Goal: Communication & Community: Connect with others

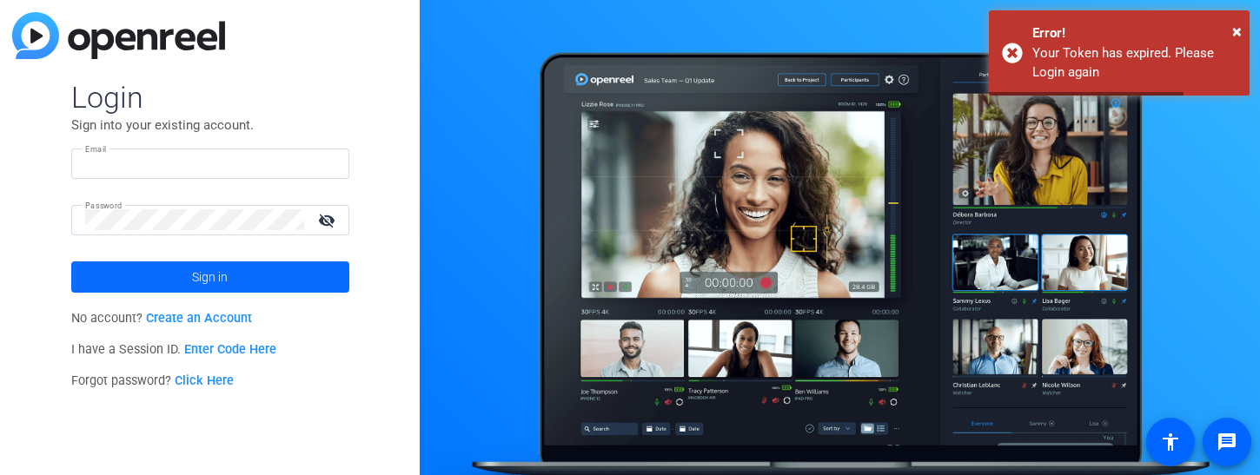
type input "[PERSON_NAME][EMAIL_ADDRESS][PERSON_NAME][DOMAIN_NAME]"
click at [182, 283] on span at bounding box center [210, 277] width 278 height 42
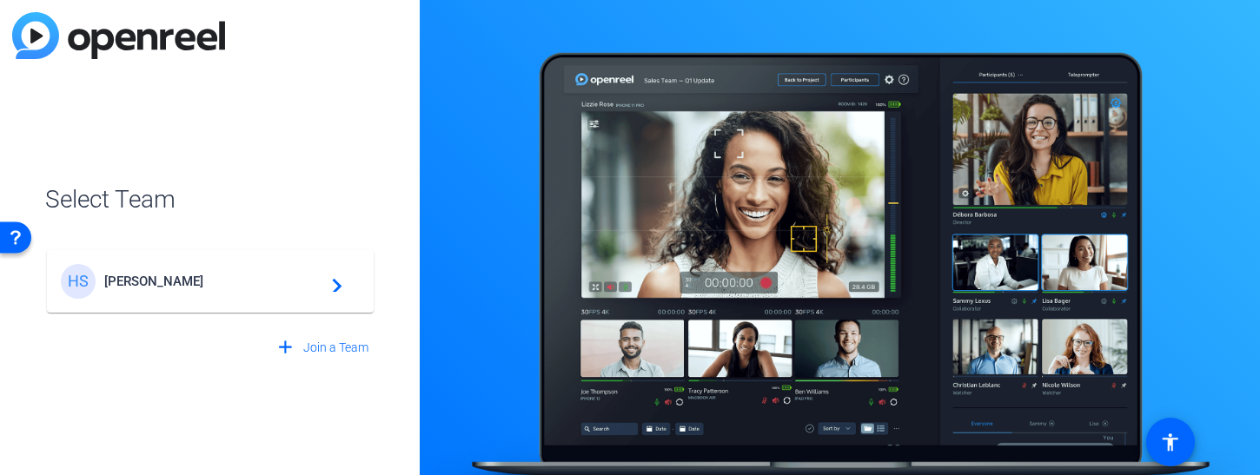
click at [229, 281] on span "[PERSON_NAME]" at bounding box center [212, 282] width 217 height 16
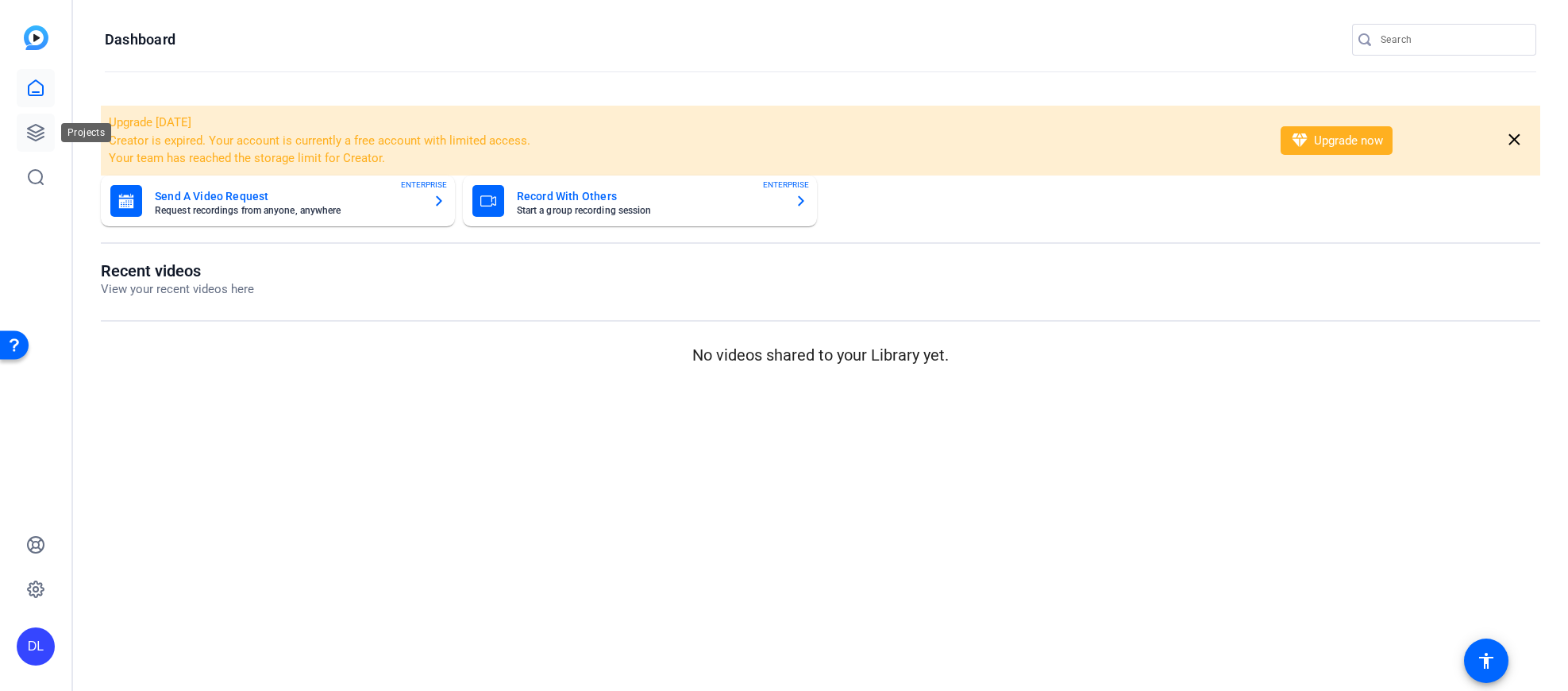
click at [33, 132] on icon at bounding box center [36, 133] width 19 height 19
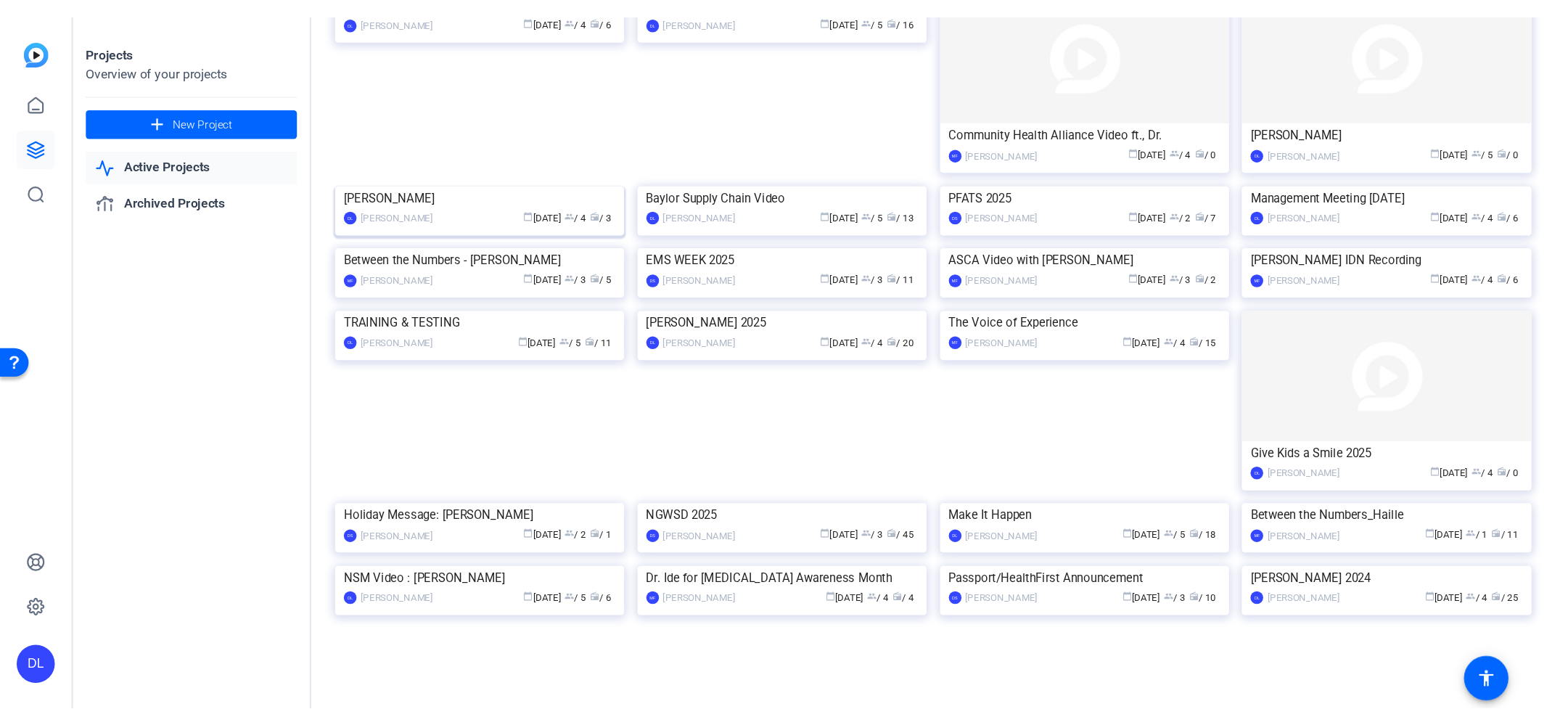
scroll to position [219, 0]
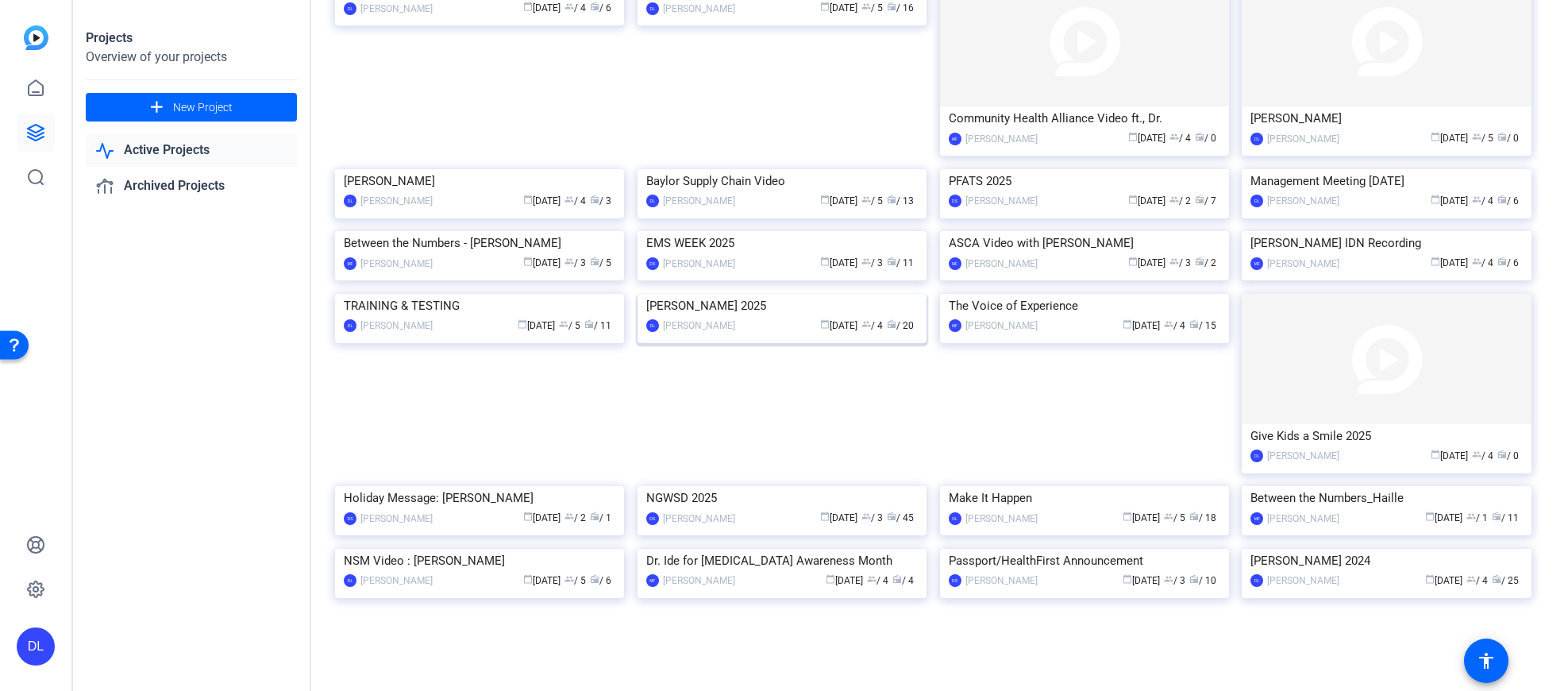
click at [792, 293] on img at bounding box center [782, 293] width 289 height 0
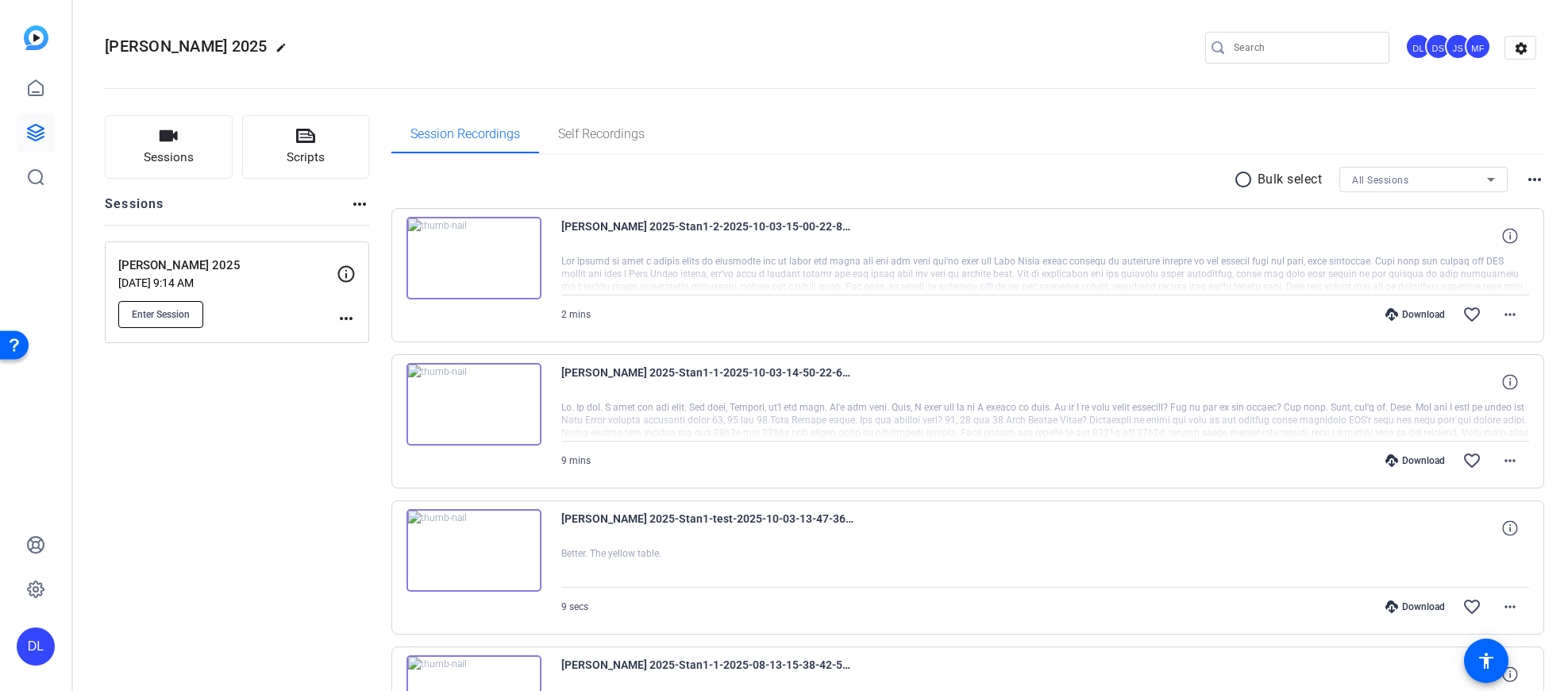
click at [144, 304] on button "Enter Session" at bounding box center [160, 314] width 85 height 27
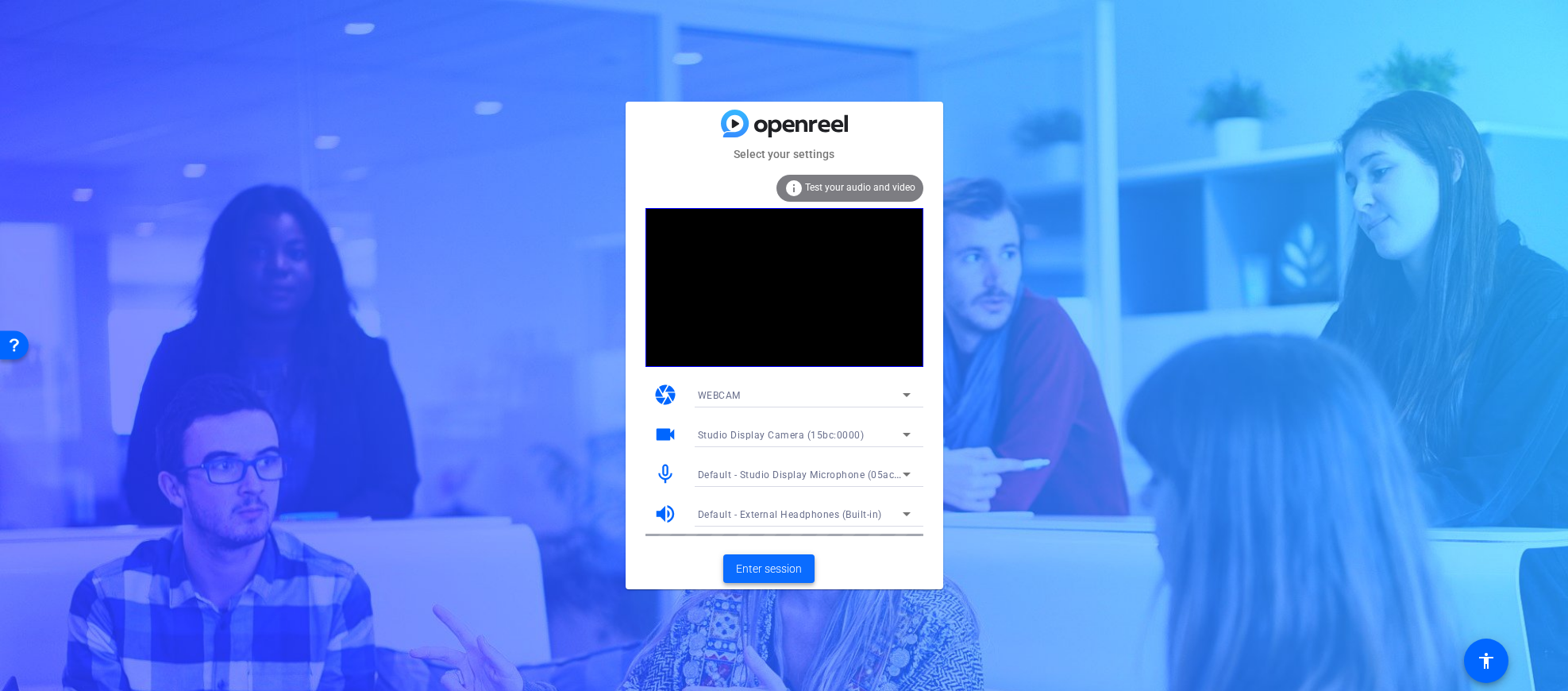
click at [757, 569] on span "Enter session" at bounding box center [768, 569] width 66 height 16
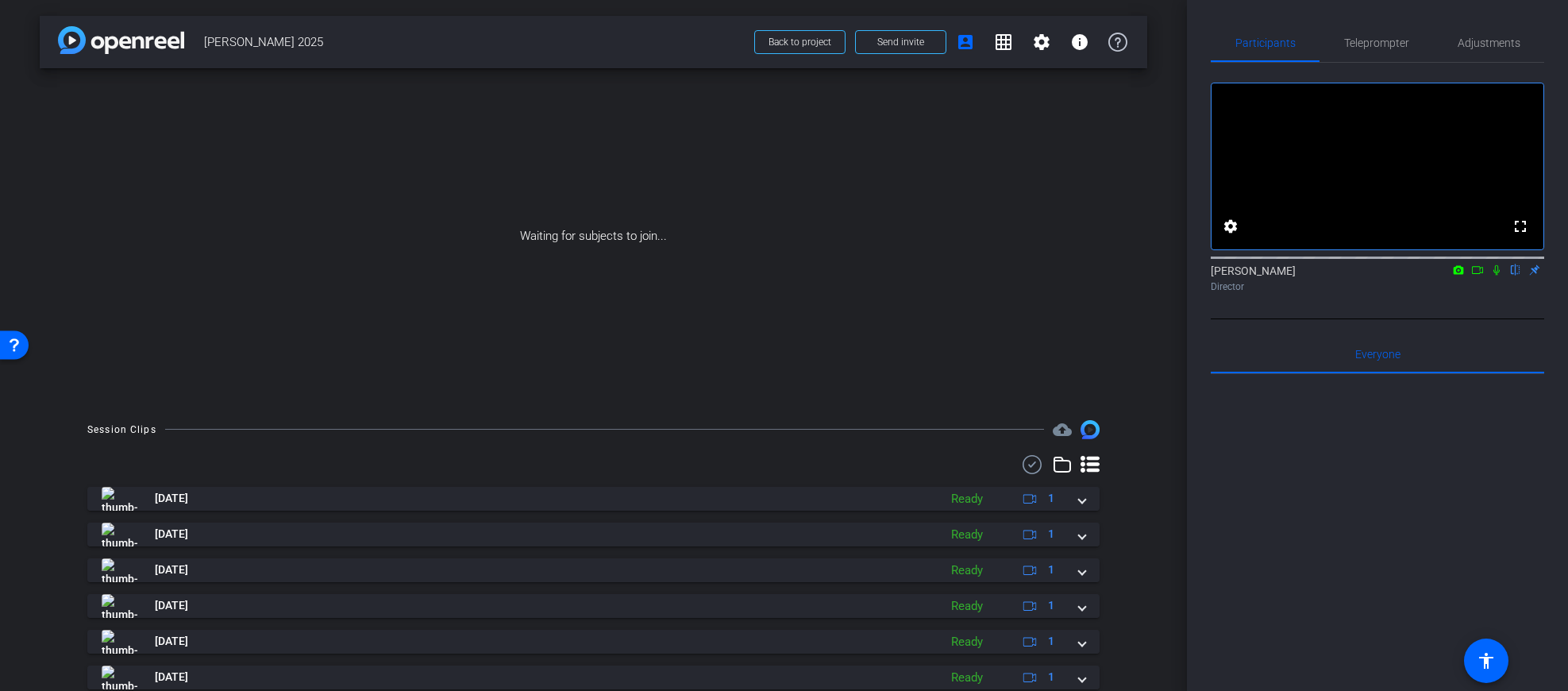
click at [1476, 275] on icon at bounding box center [1478, 270] width 13 height 11
click at [1516, 275] on icon at bounding box center [1515, 270] width 6 height 10
click at [1379, 45] on span "Teleprompter" at bounding box center [1376, 43] width 65 height 11
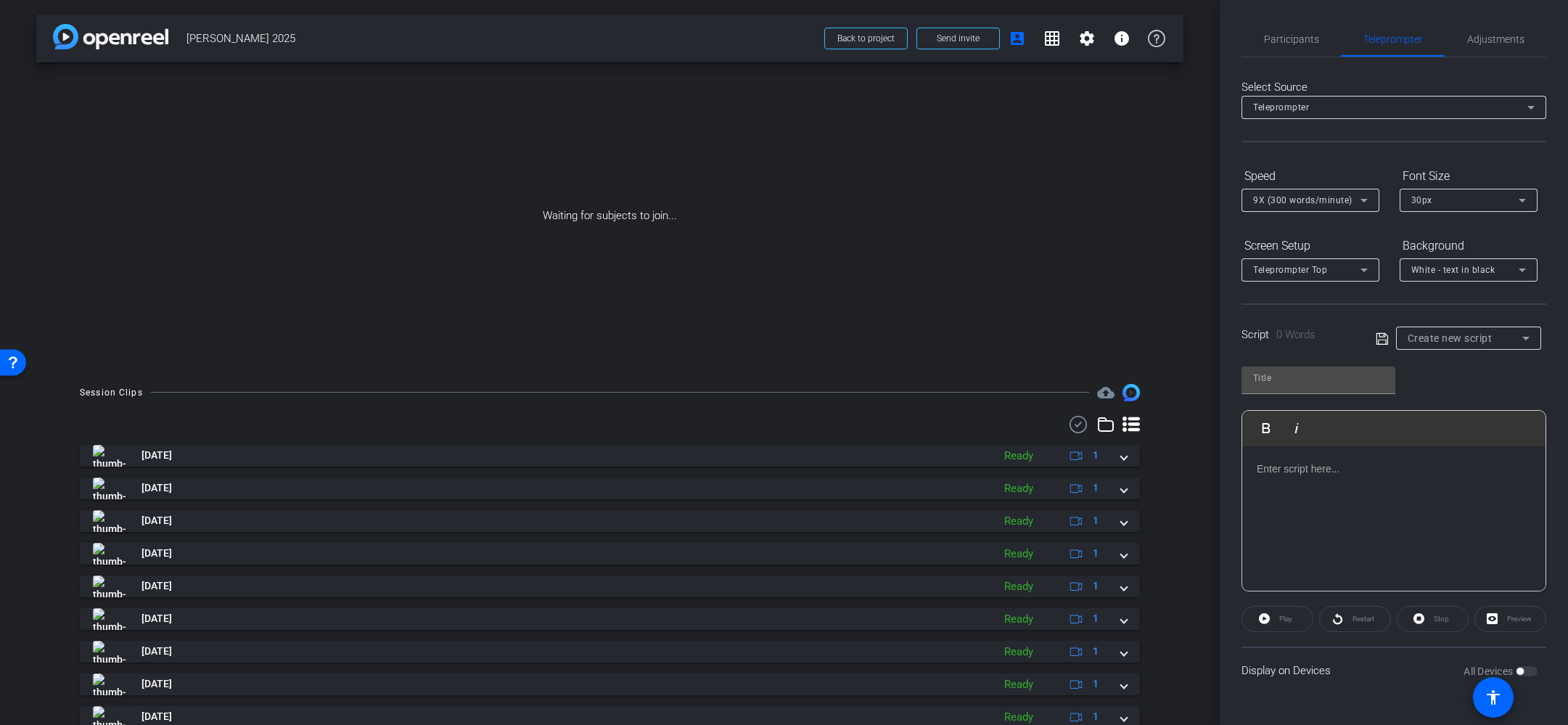
click at [1431, 340] on span "Create new script" at bounding box center [1450, 338] width 85 height 12
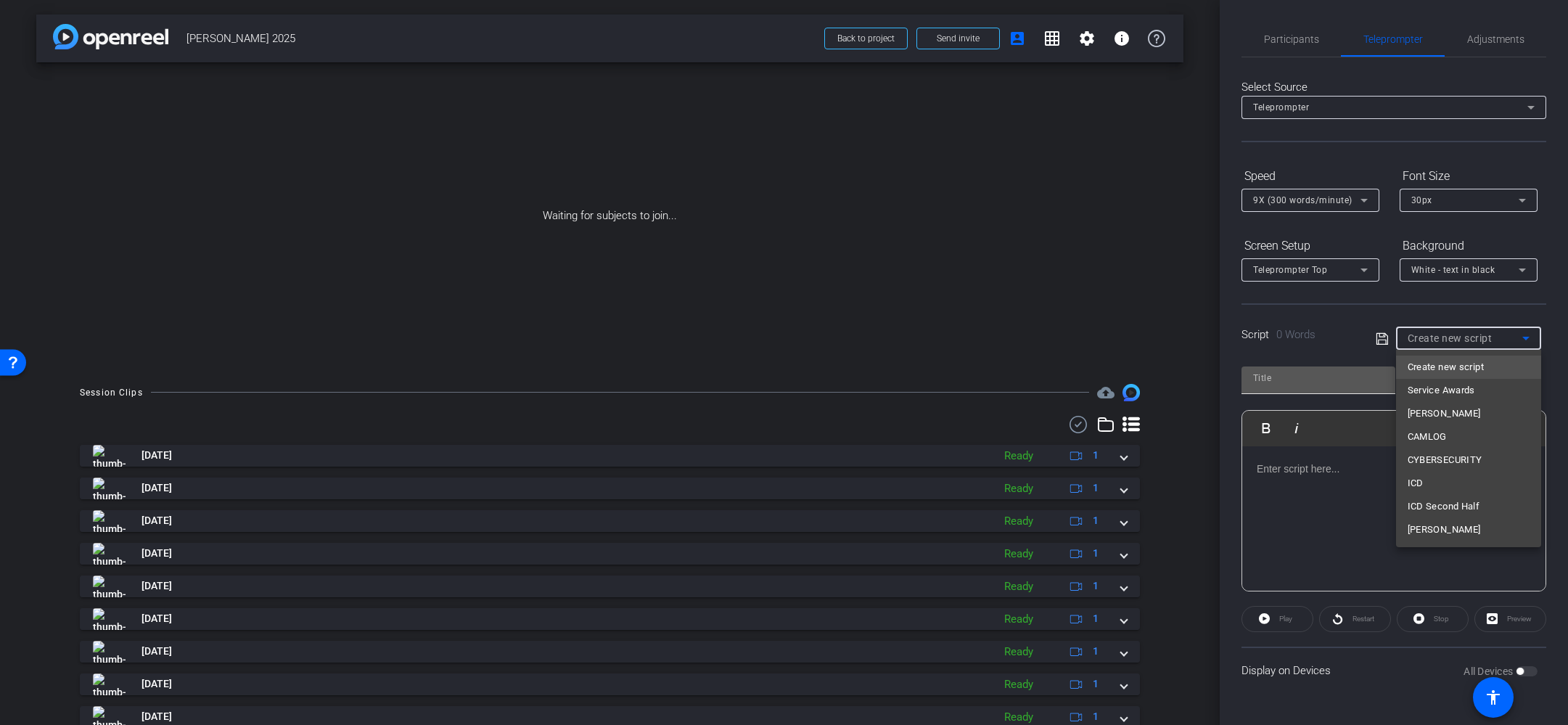
click at [1302, 378] on div at bounding box center [784, 362] width 1568 height 725
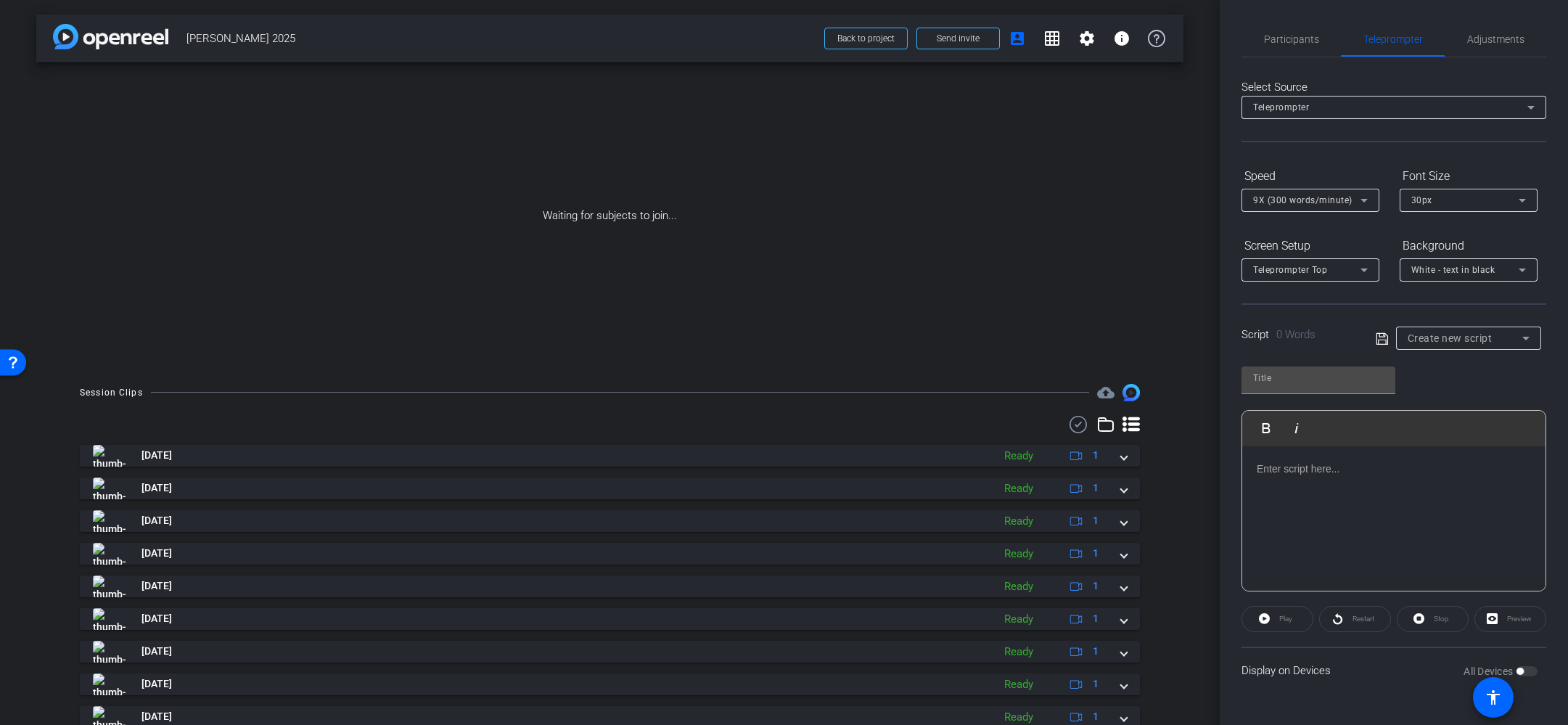
click at [1358, 469] on p at bounding box center [1394, 469] width 274 height 16
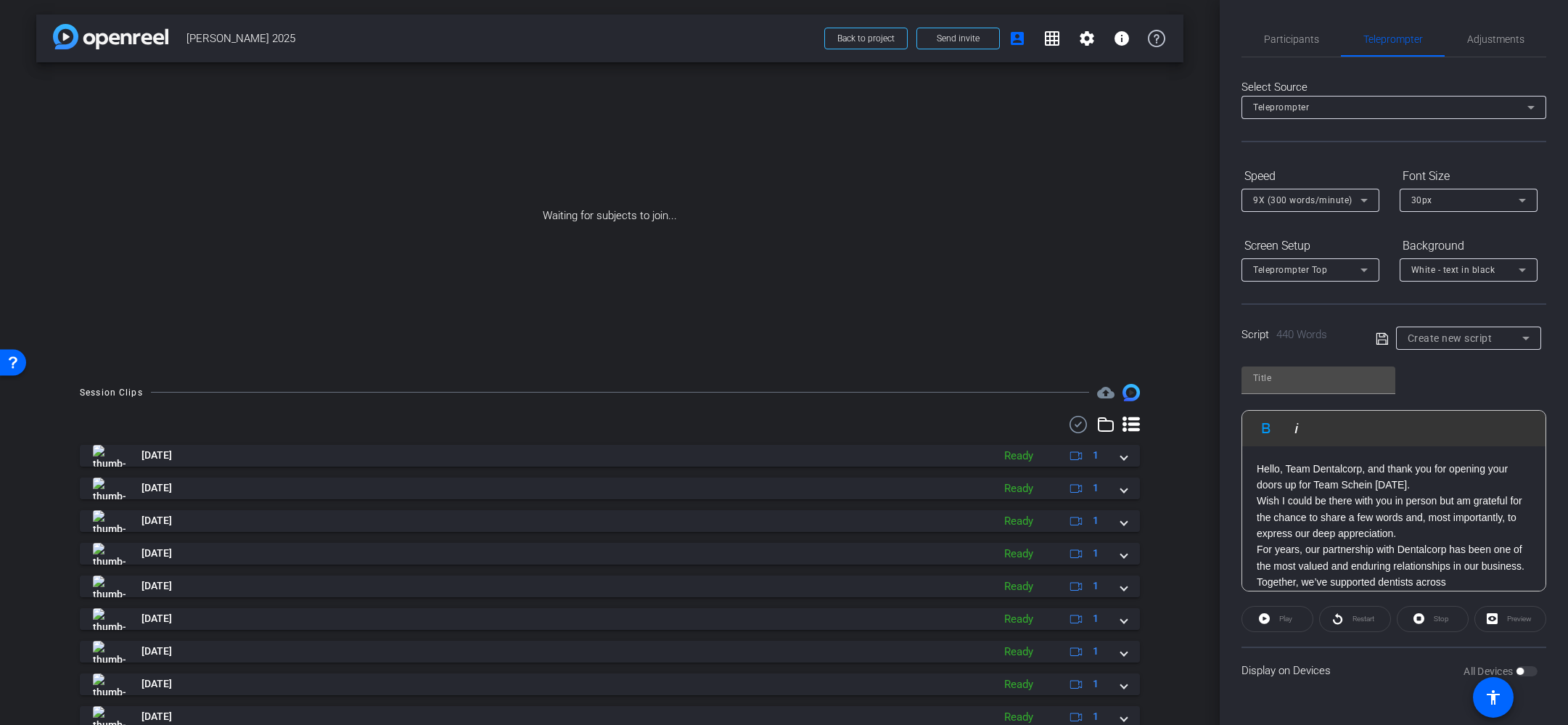
scroll to position [796, 0]
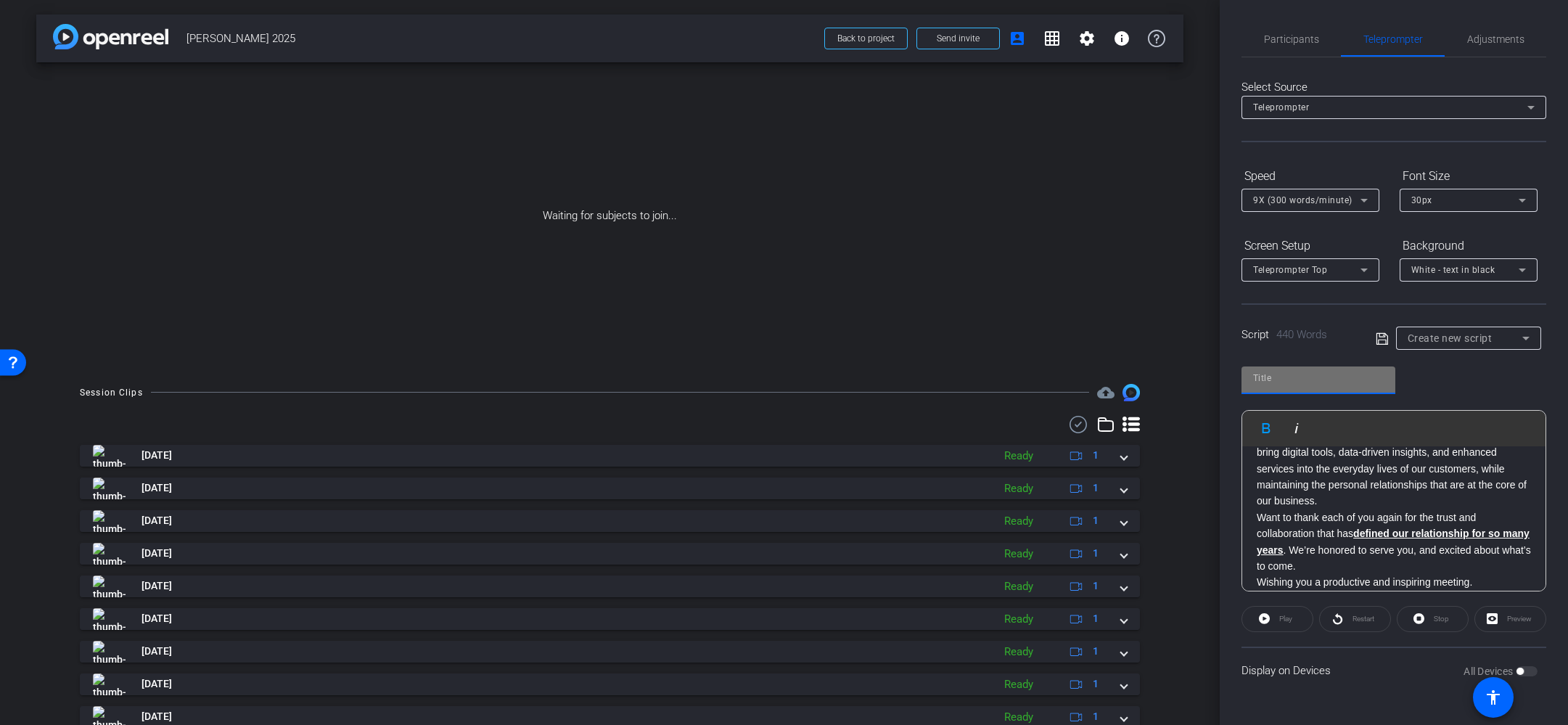
click at [1291, 379] on input "text" at bounding box center [1318, 378] width 130 height 18
type input "DENTALCORP"
click at [1386, 340] on icon at bounding box center [1383, 338] width 13 height 18
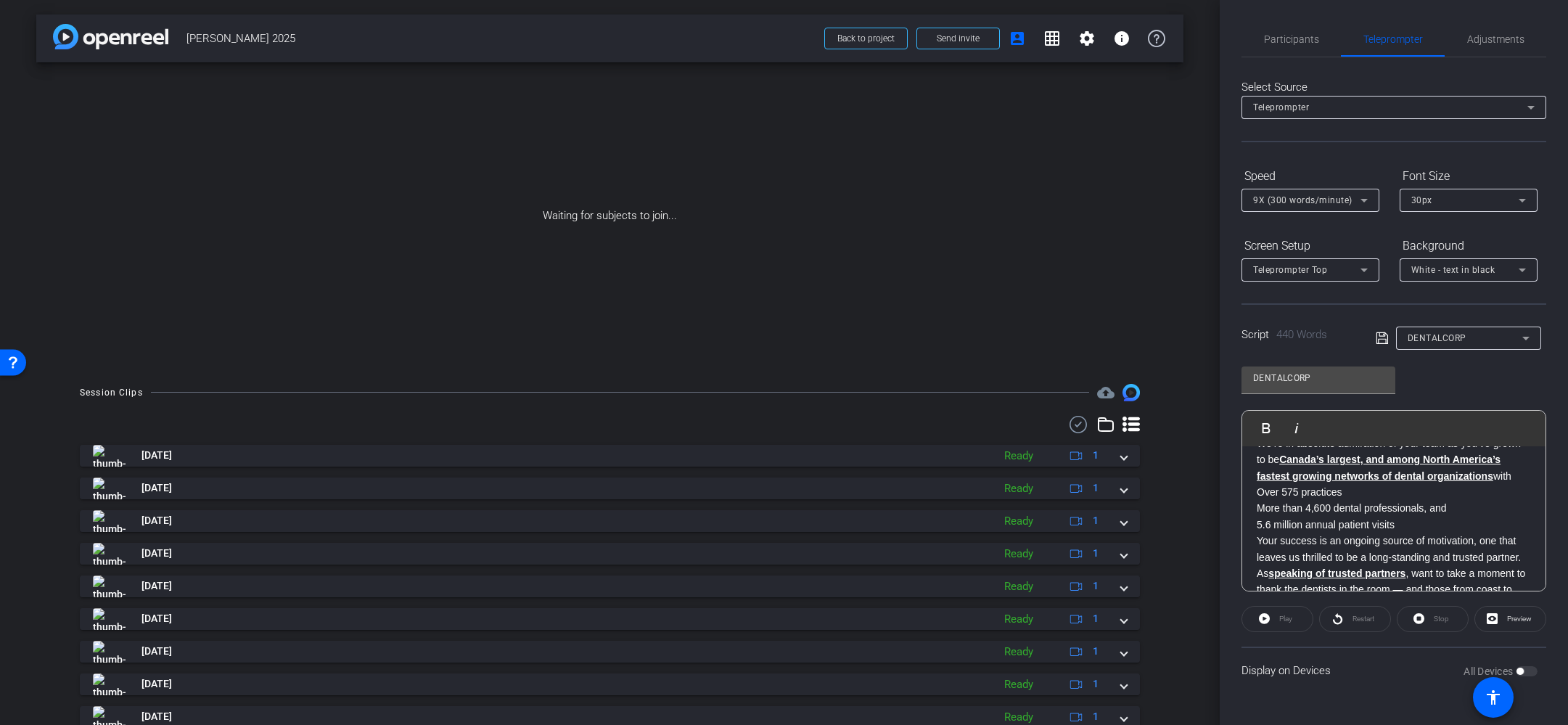
scroll to position [215, 0]
click at [1258, 505] on p "5.6 million annual patient visits" at bounding box center [1394, 513] width 274 height 16
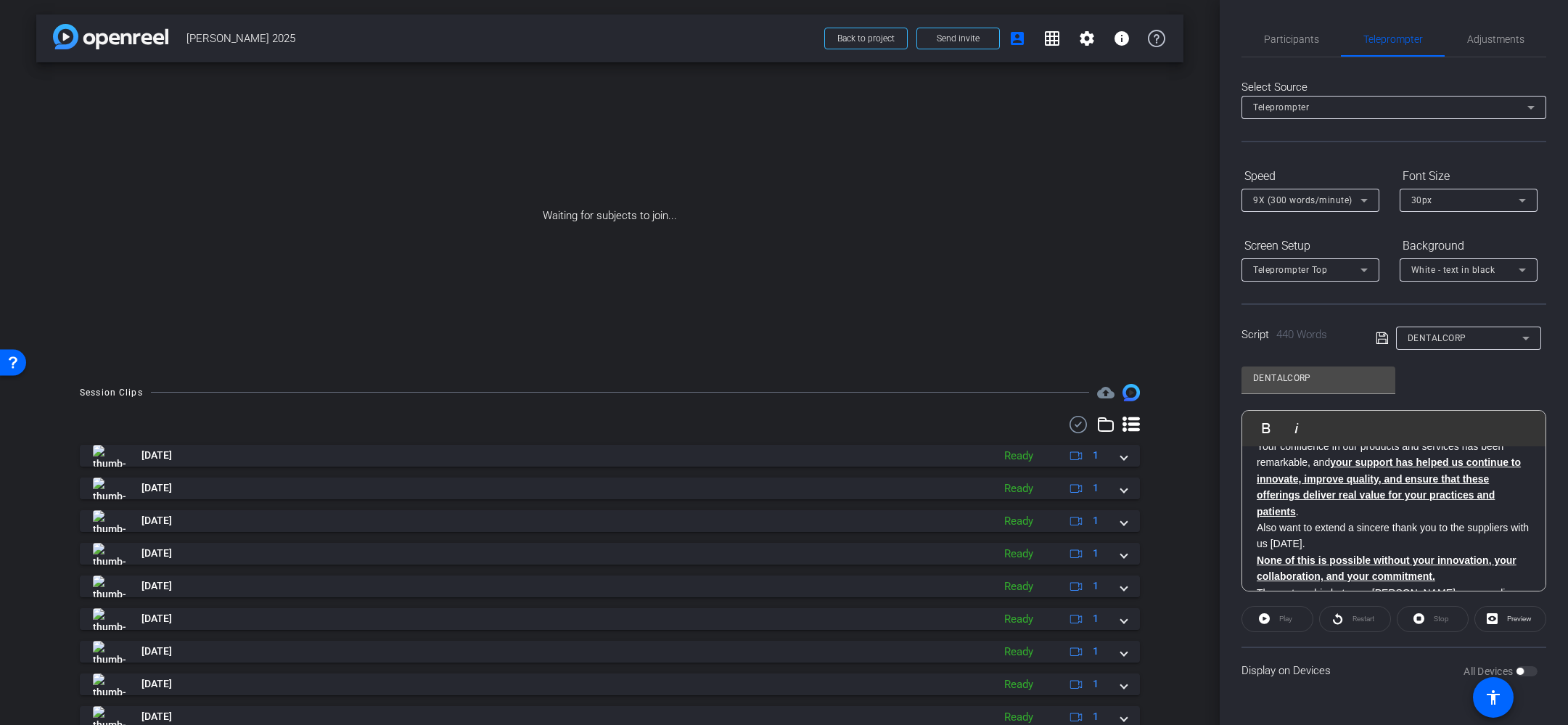
scroll to position [383, 0]
click at [1380, 337] on icon at bounding box center [1383, 337] width 13 height 18
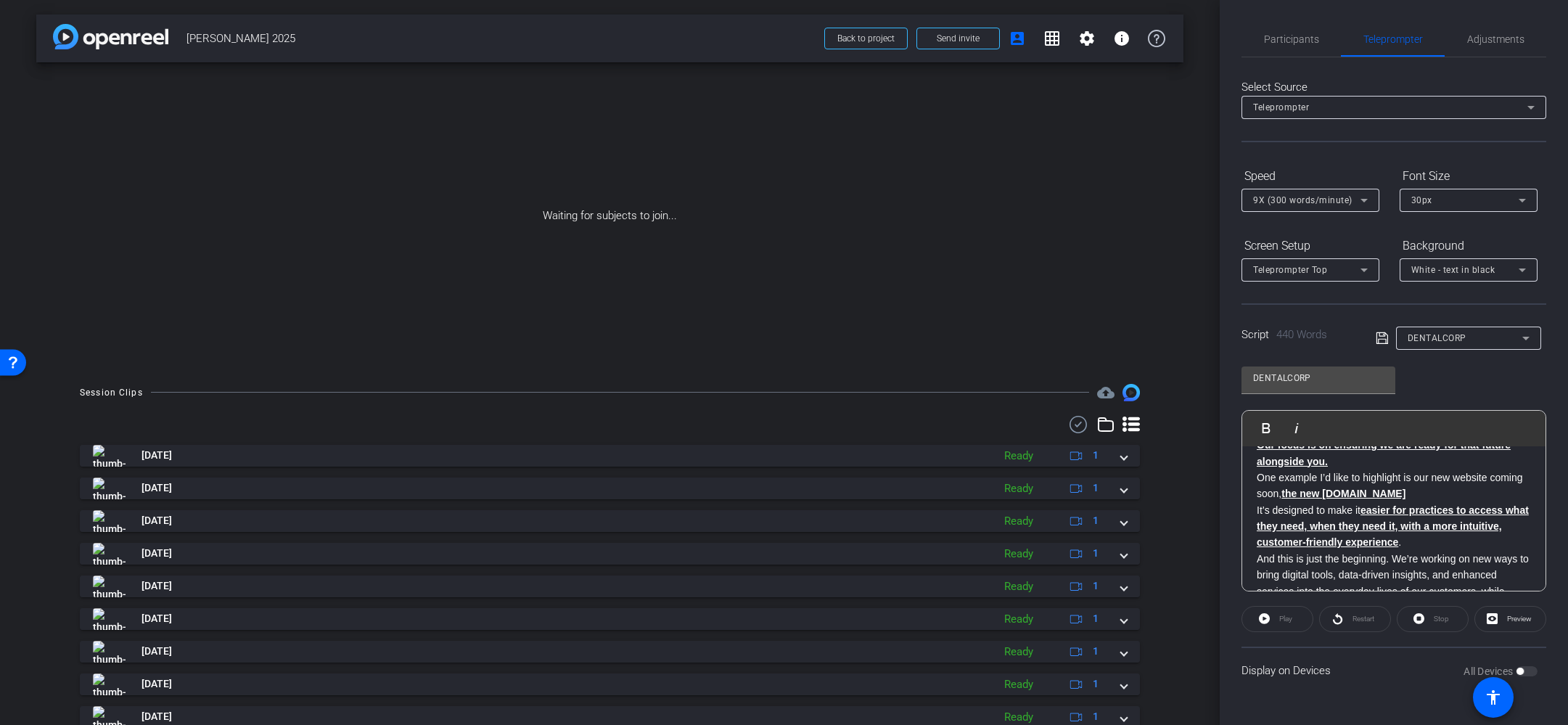
scroll to position [680, 0]
click at [1413, 471] on p "One example I’d like to highlight is our new website coming soon, the new Henry…" at bounding box center [1394, 479] width 274 height 33
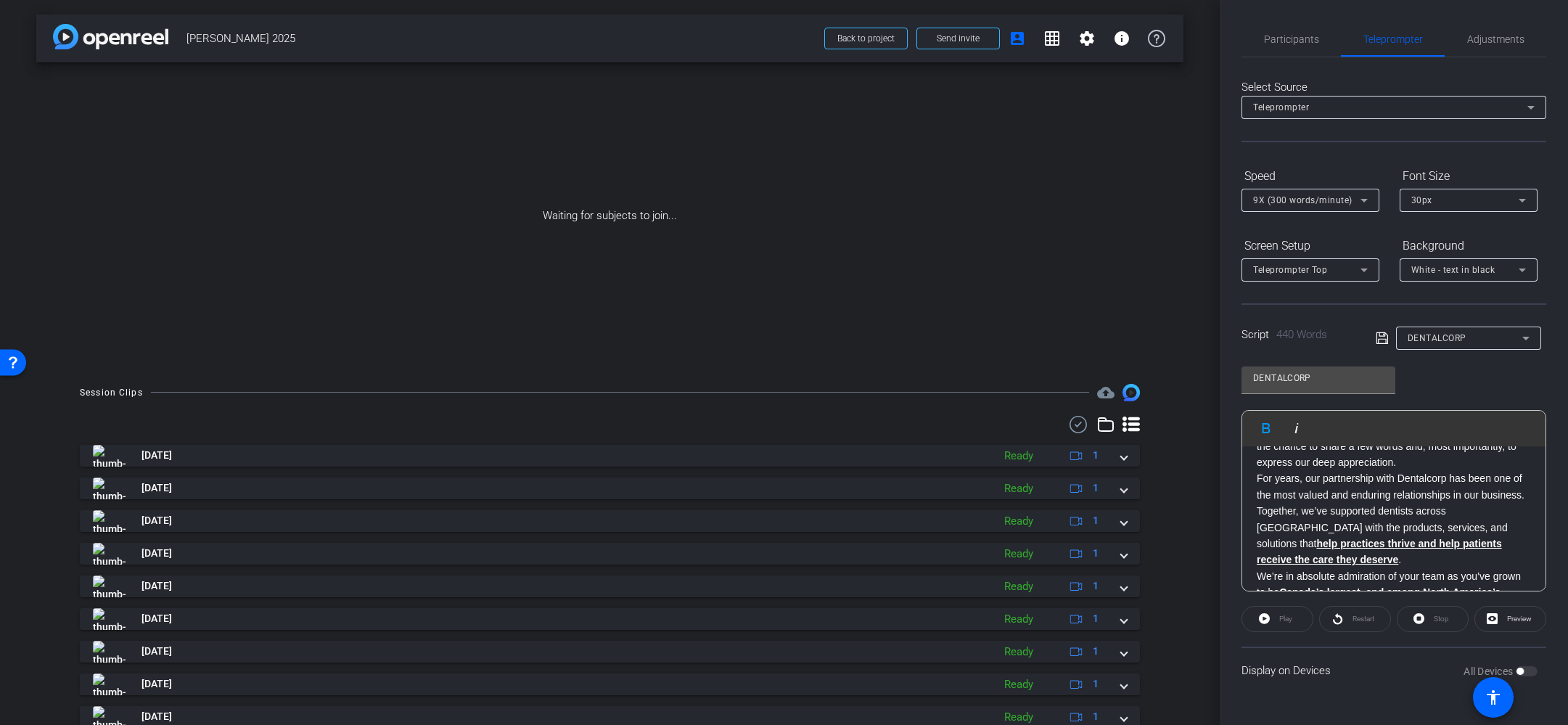
scroll to position [0, 0]
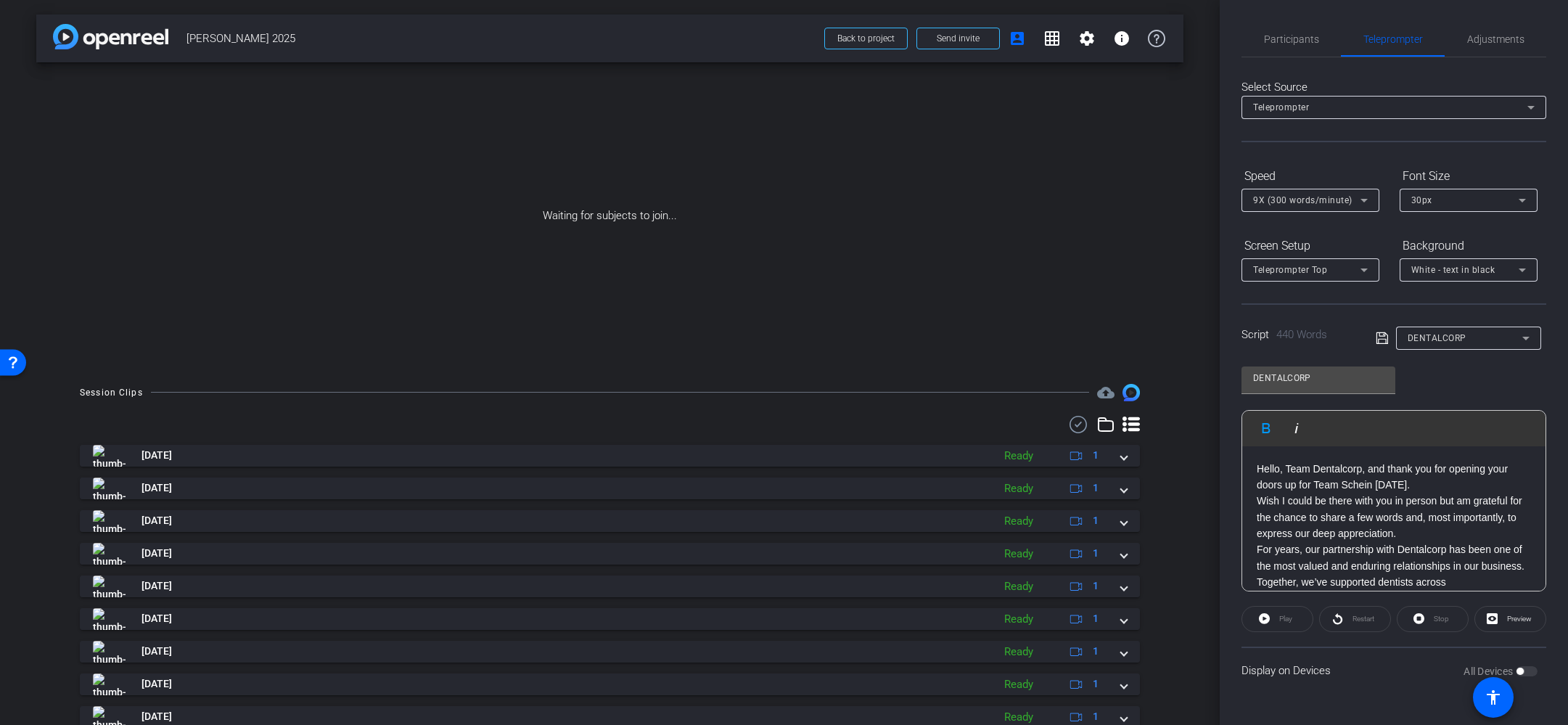
click at [1383, 338] on icon at bounding box center [1383, 337] width 13 height 18
click at [1433, 340] on div "DENTALCORP" at bounding box center [1464, 338] width 114 height 18
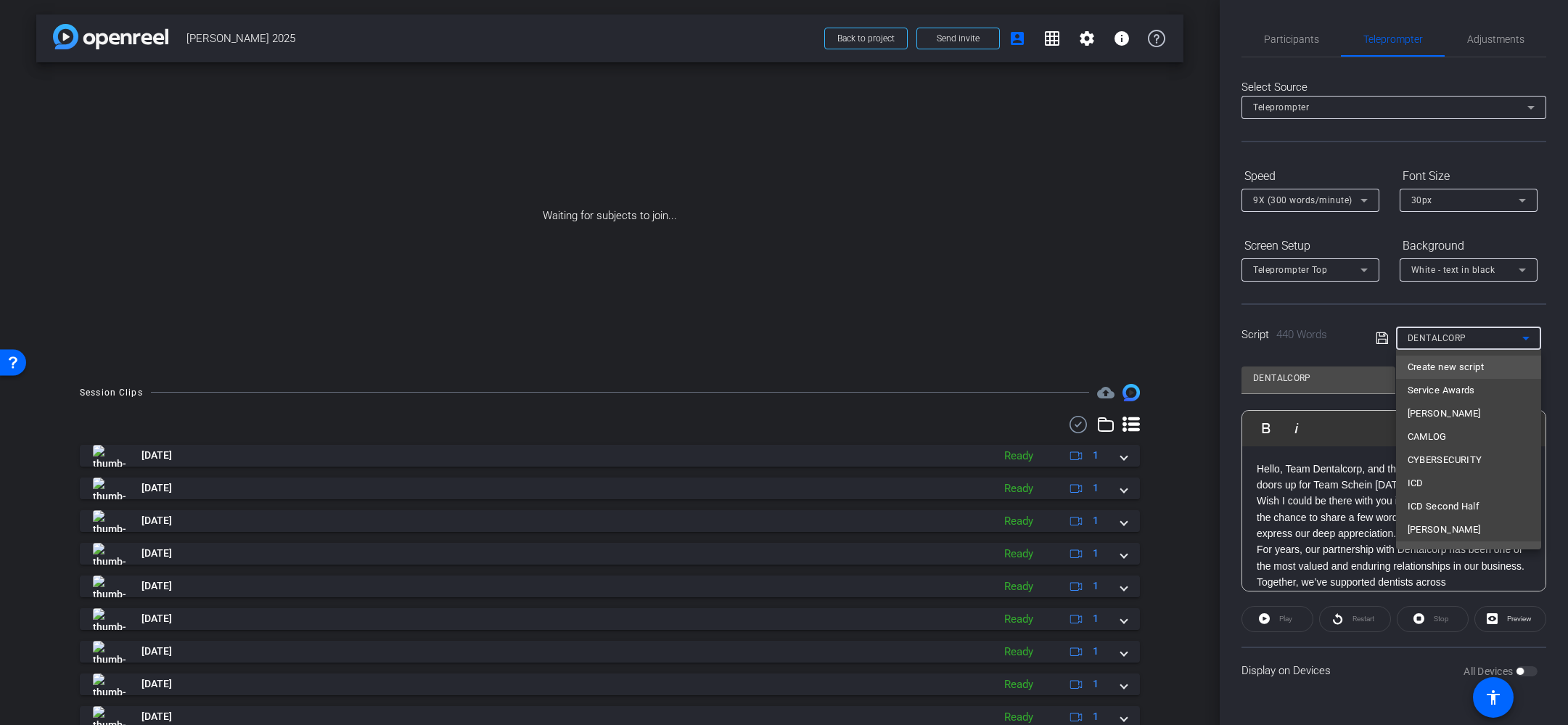
click at [1433, 362] on span "Create new script" at bounding box center [1445, 367] width 76 height 18
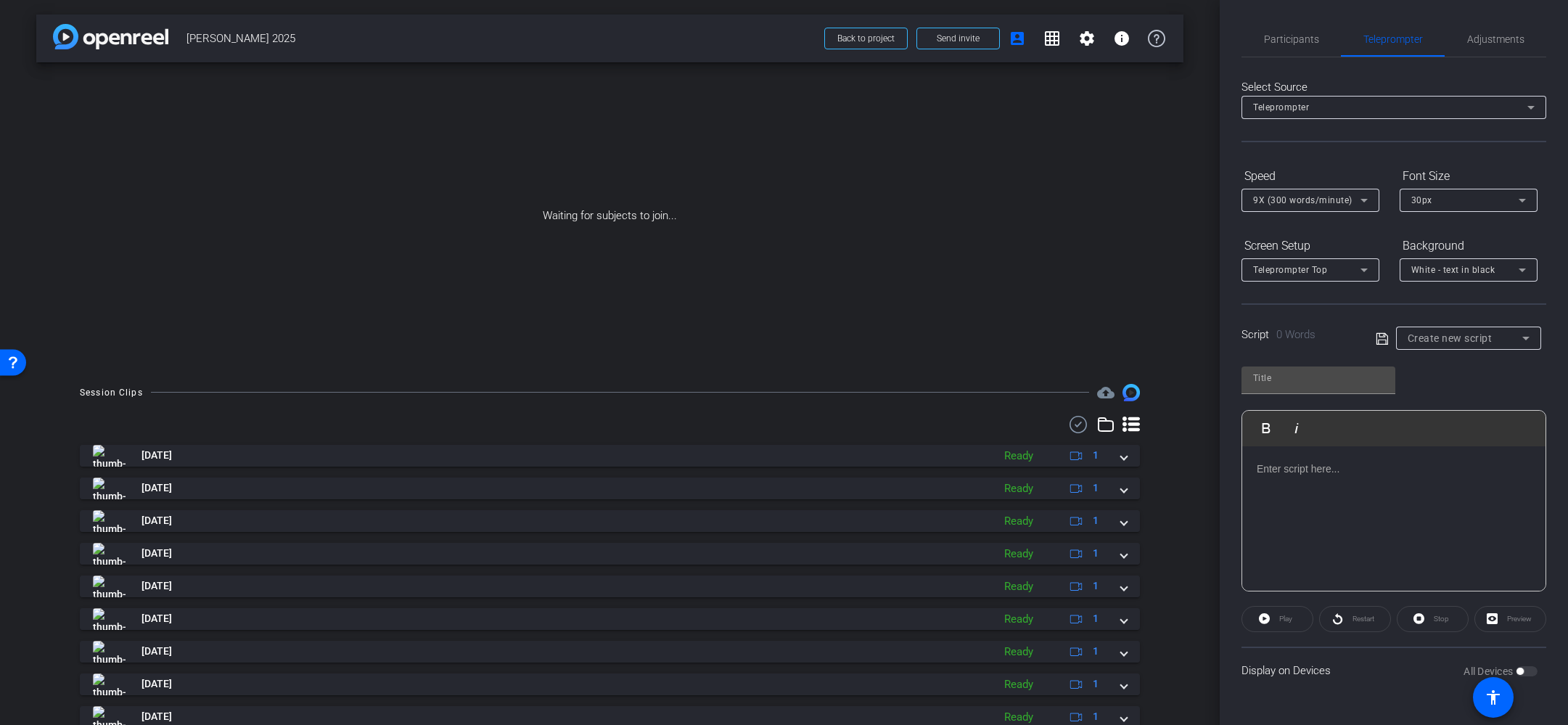
click at [1365, 474] on p at bounding box center [1394, 469] width 274 height 16
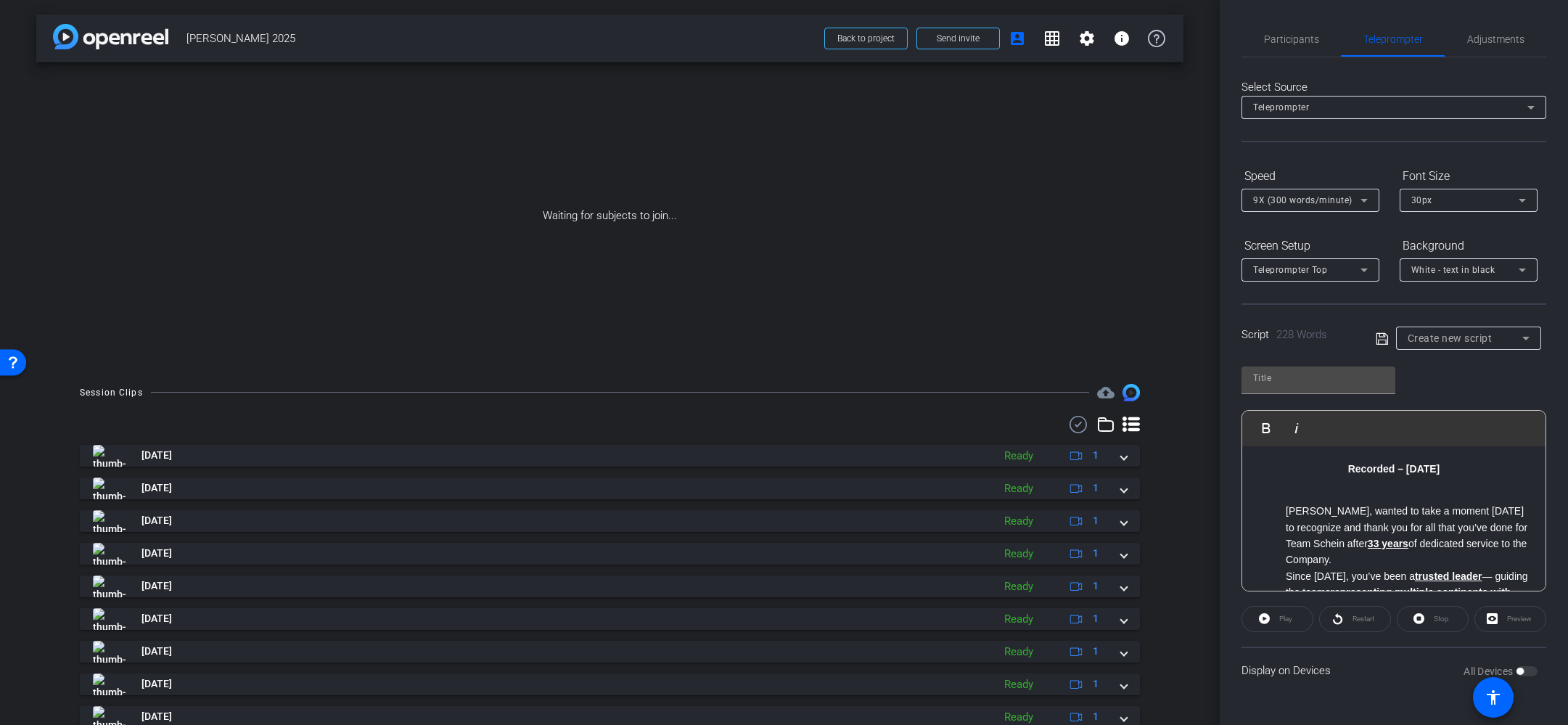
scroll to position [465, 0]
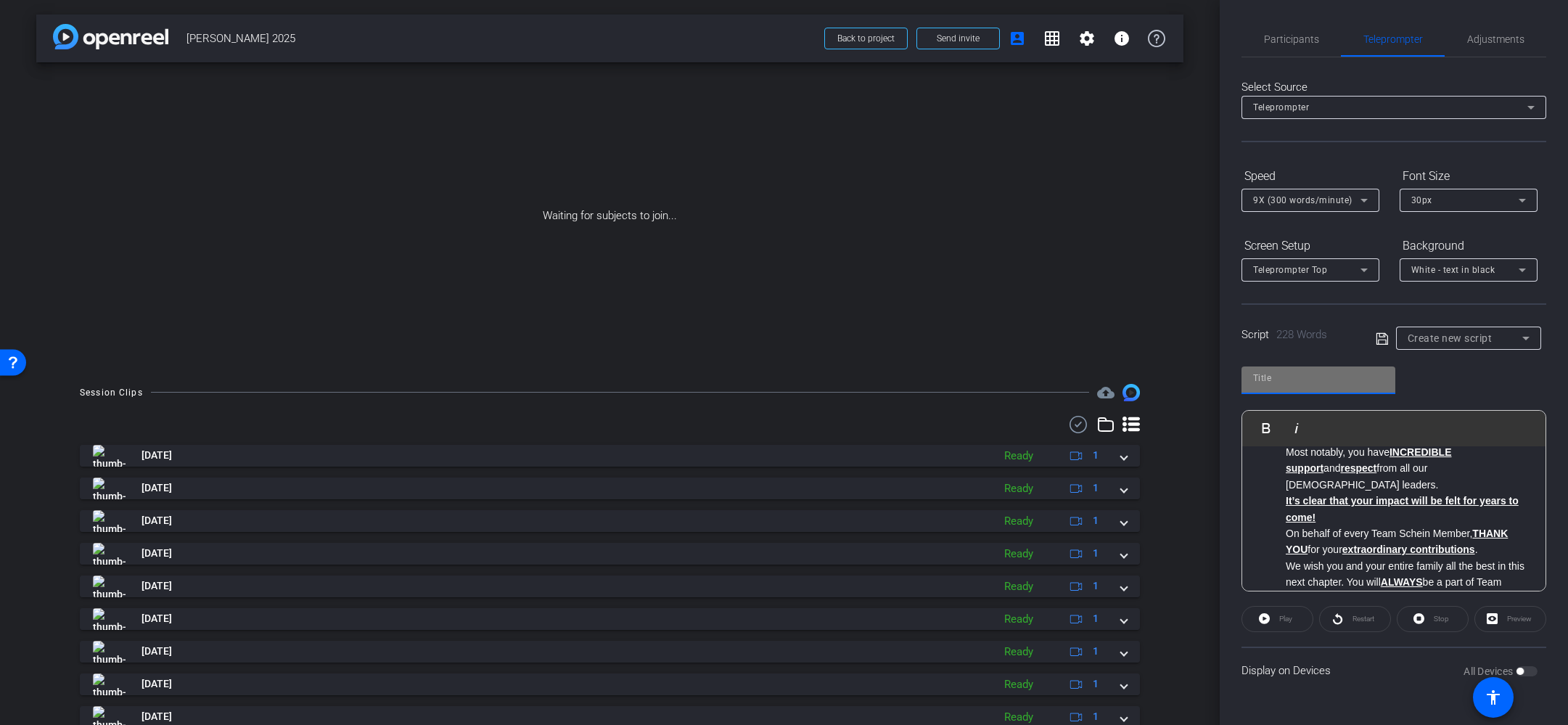
click at [1287, 379] on input "text" at bounding box center [1318, 378] width 130 height 18
type input "HANS SALFISCHBERGER"
click at [1381, 339] on icon at bounding box center [1382, 338] width 12 height 12
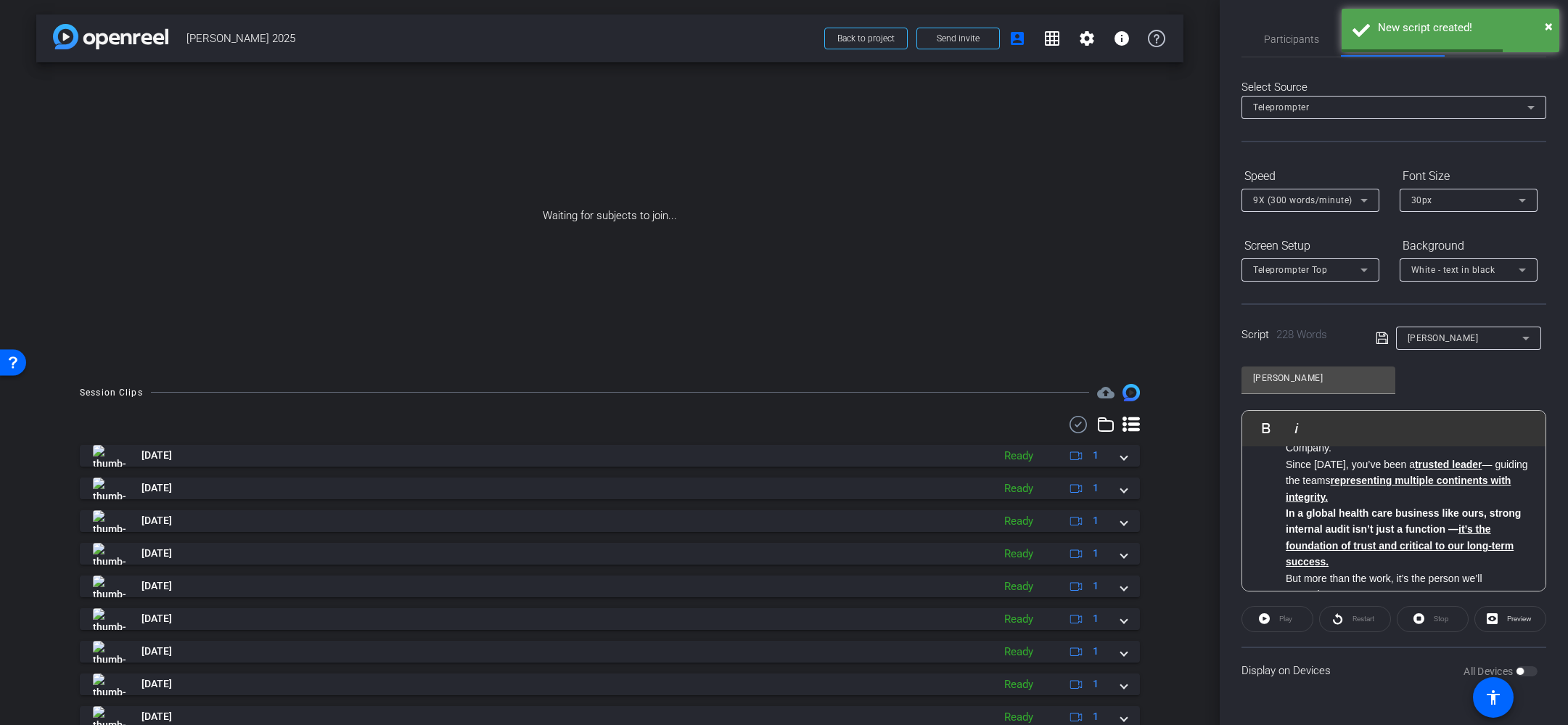
scroll to position [0, 0]
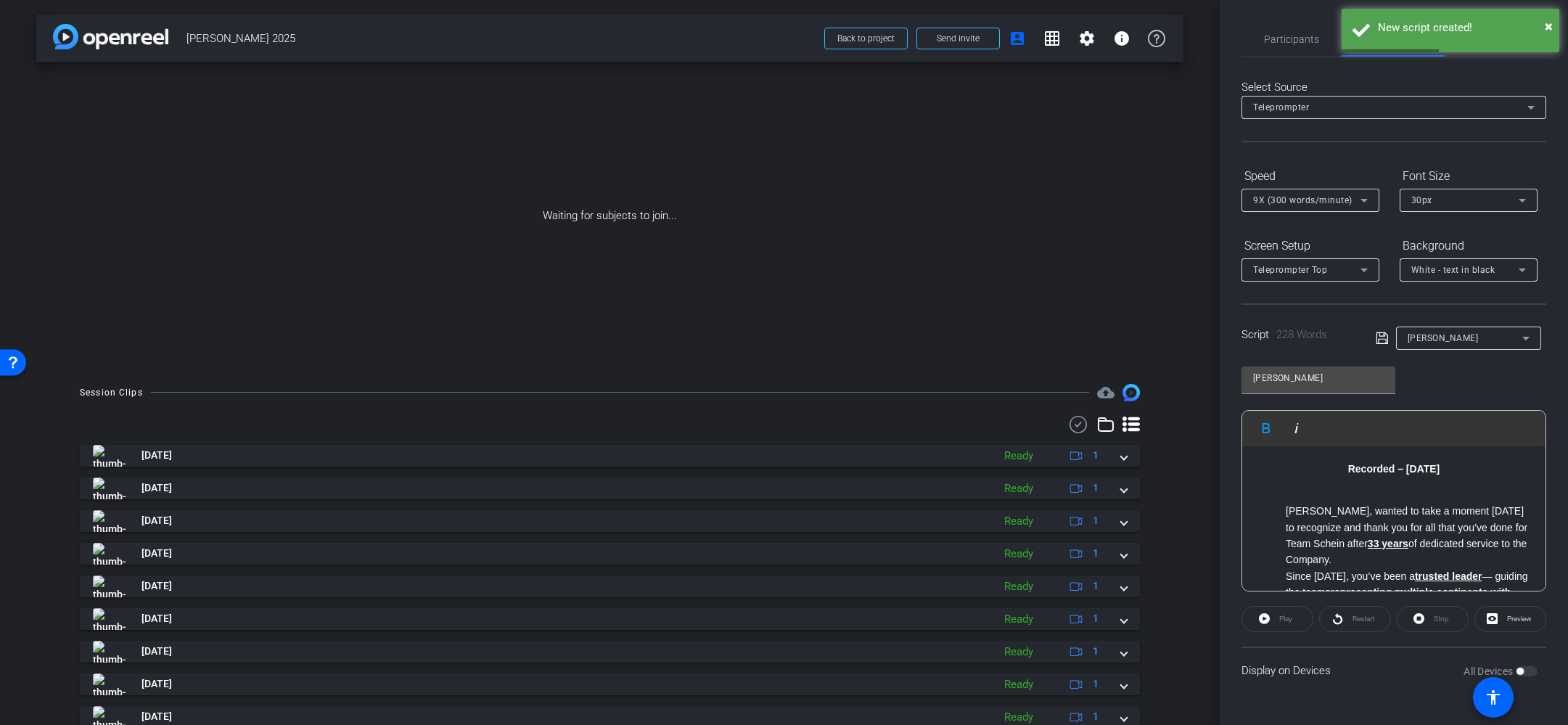
drag, startPoint x: 1459, startPoint y: 468, endPoint x: 1310, endPoint y: 462, distance: 149.1
click at [1314, 463] on p "Recorded – Thursday 10.9.25" at bounding box center [1394, 469] width 274 height 16
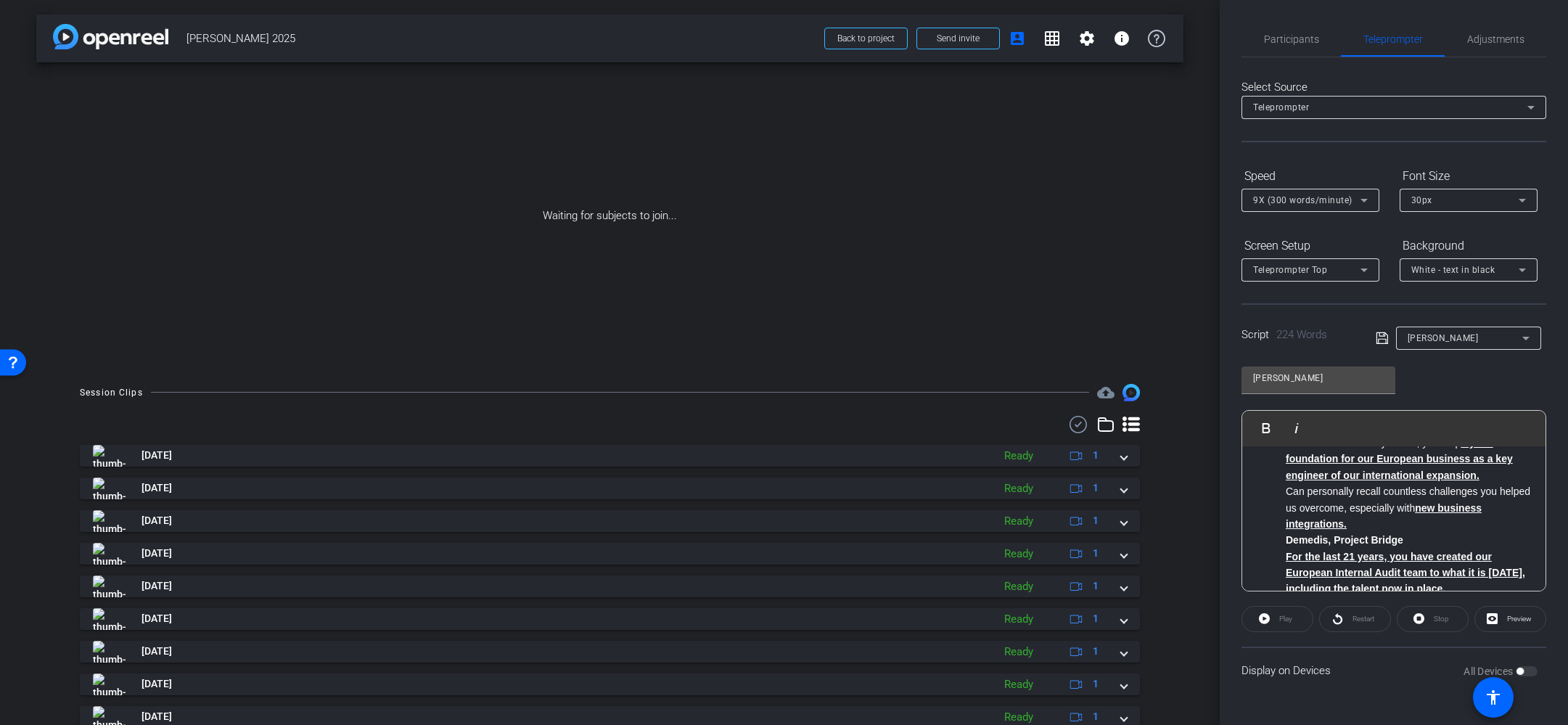
scroll to position [268, 0]
click at [1424, 530] on li "Demedis, Project Bridge" at bounding box center [1408, 535] width 246 height 16
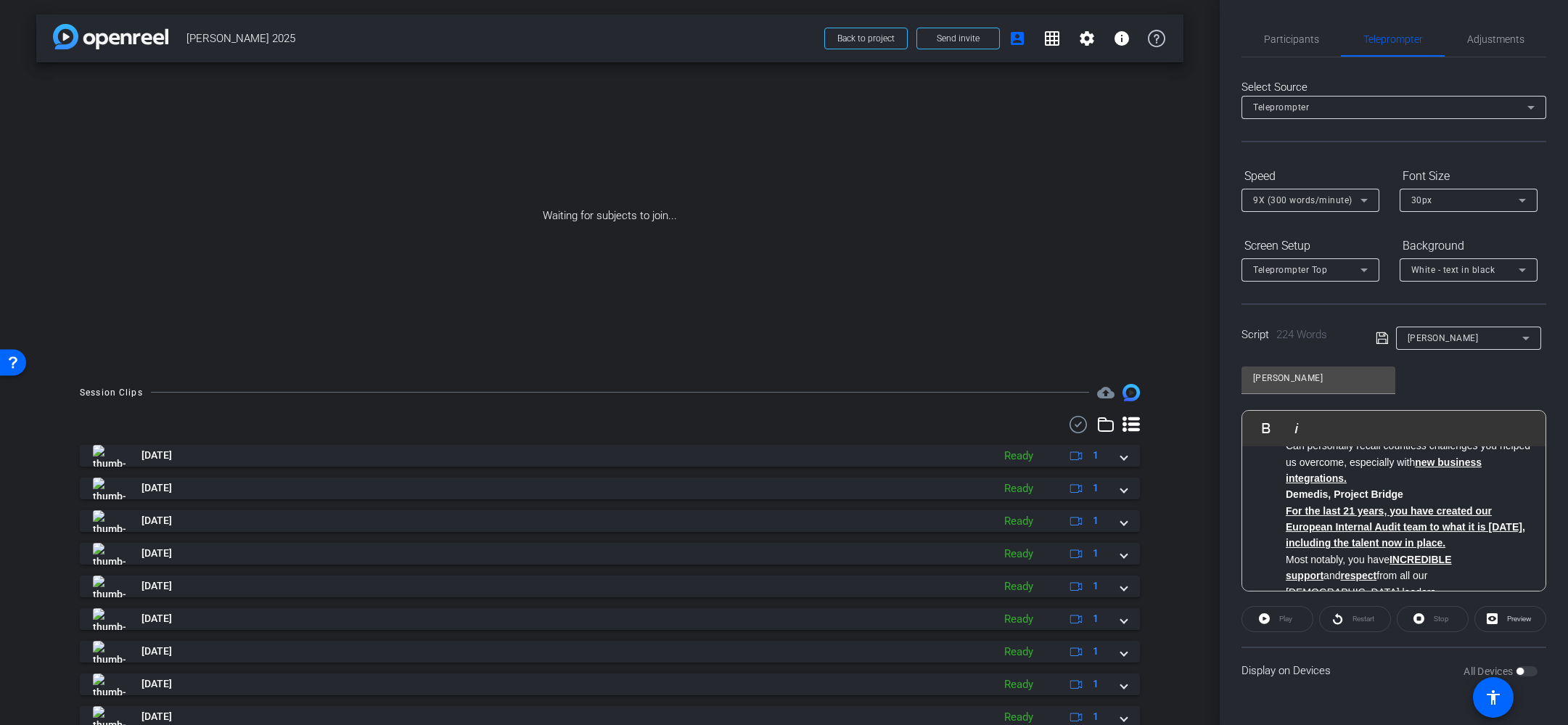
scroll to position [316, 0]
click at [1381, 338] on icon at bounding box center [1383, 337] width 13 height 18
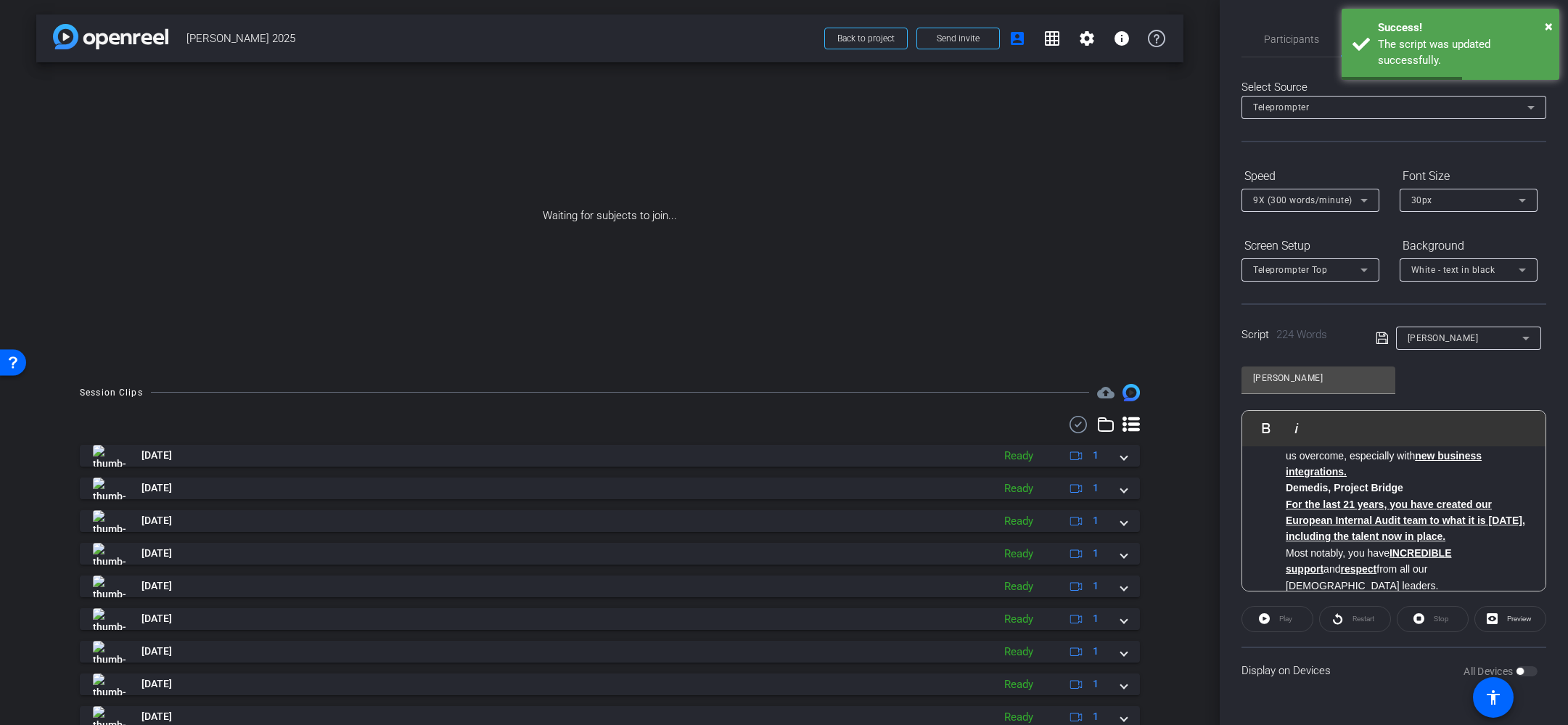
click at [1380, 339] on icon at bounding box center [1382, 338] width 12 height 12
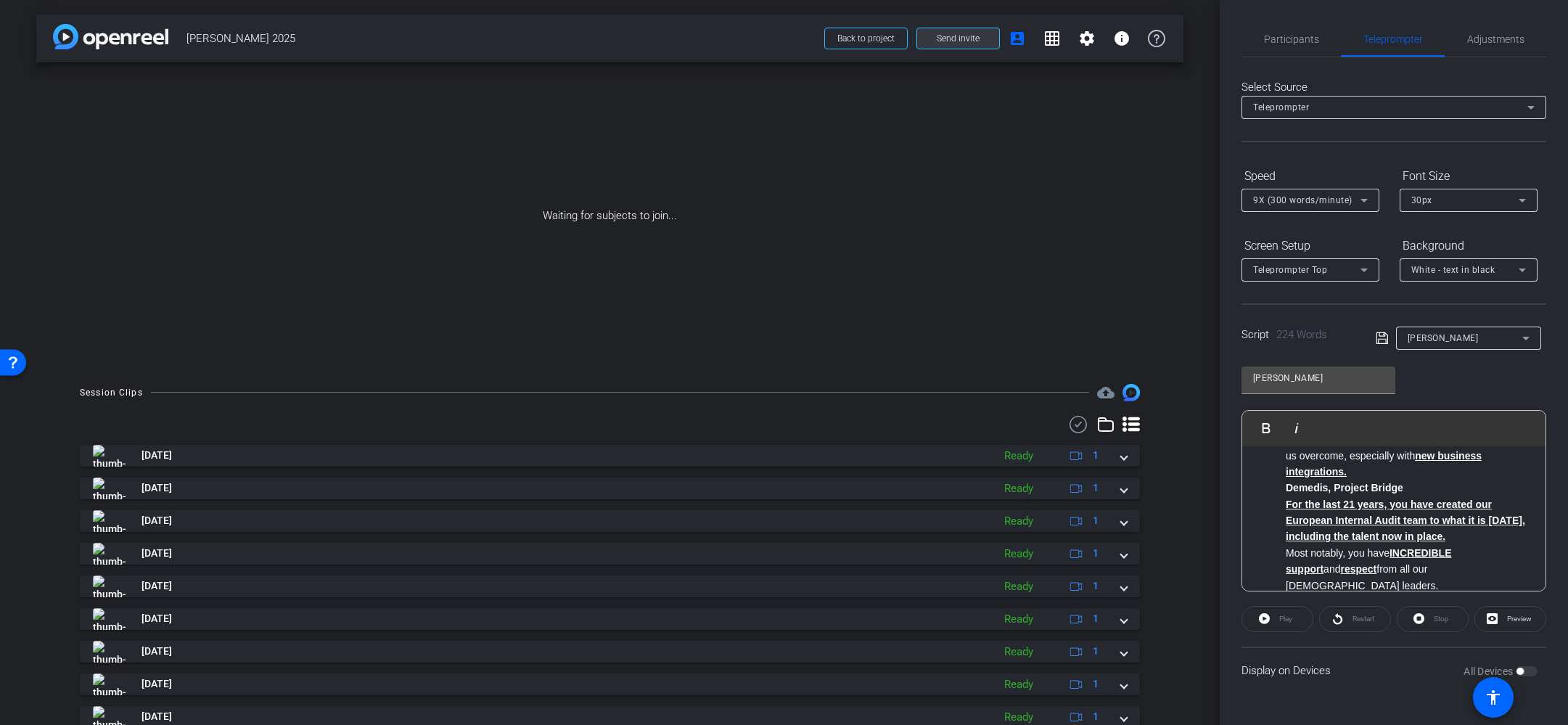
click at [947, 40] on span "Send invite" at bounding box center [958, 38] width 43 height 12
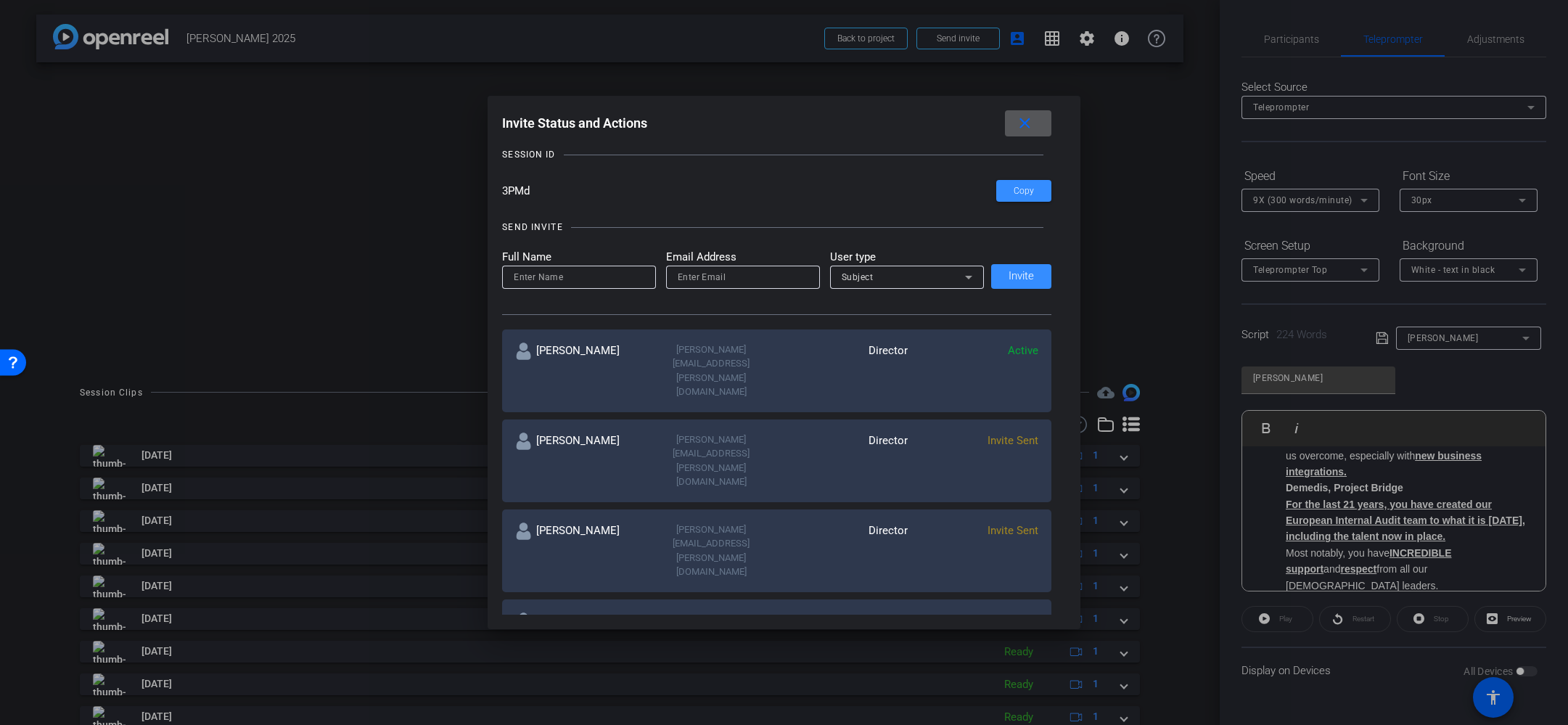
scroll to position [0, 0]
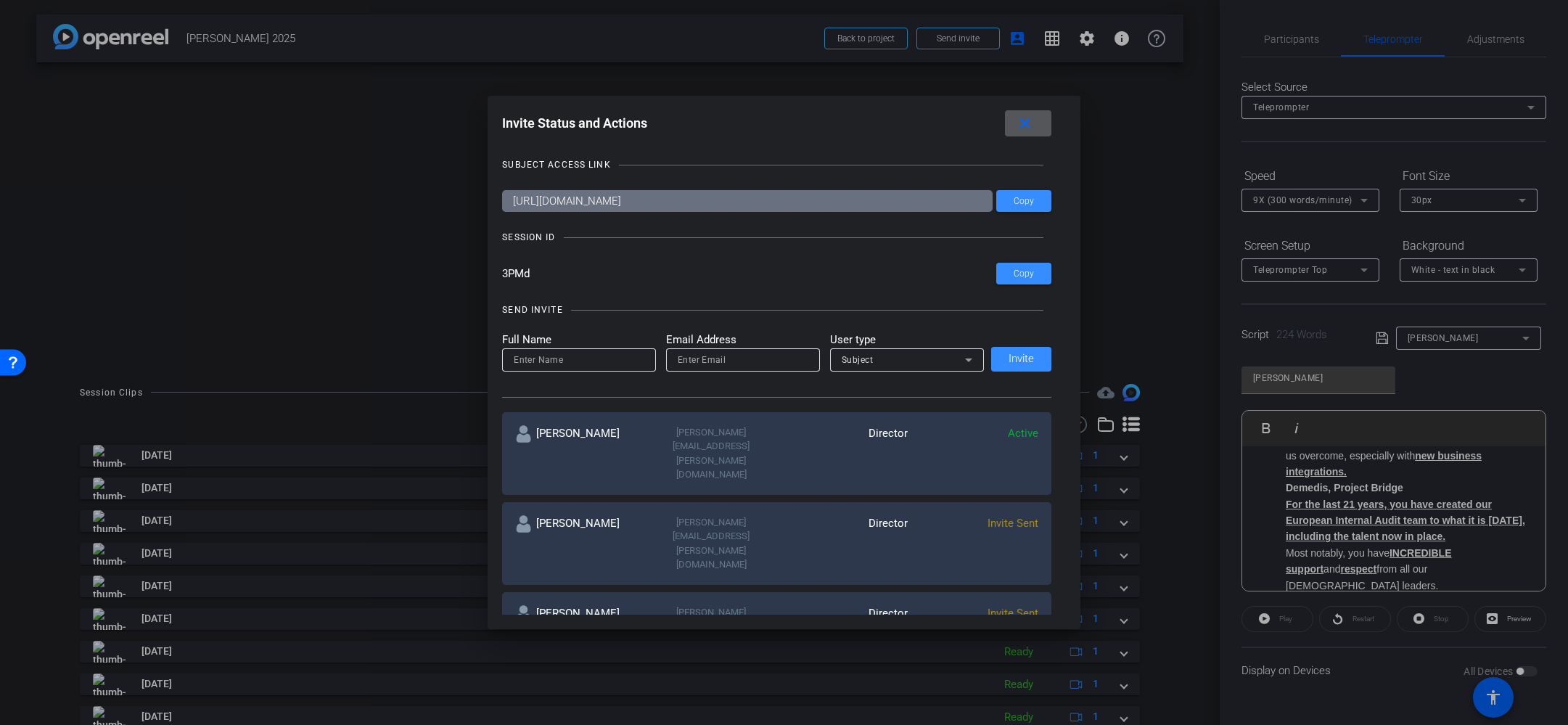
click at [530, 362] on input at bounding box center [579, 359] width 130 height 18
type input "Tim"
click at [726, 366] on input "email" at bounding box center [743, 359] width 130 height 18
paste input "Vassilakos, Timothy <Timothy.Vassilakos@henryschein.com>"
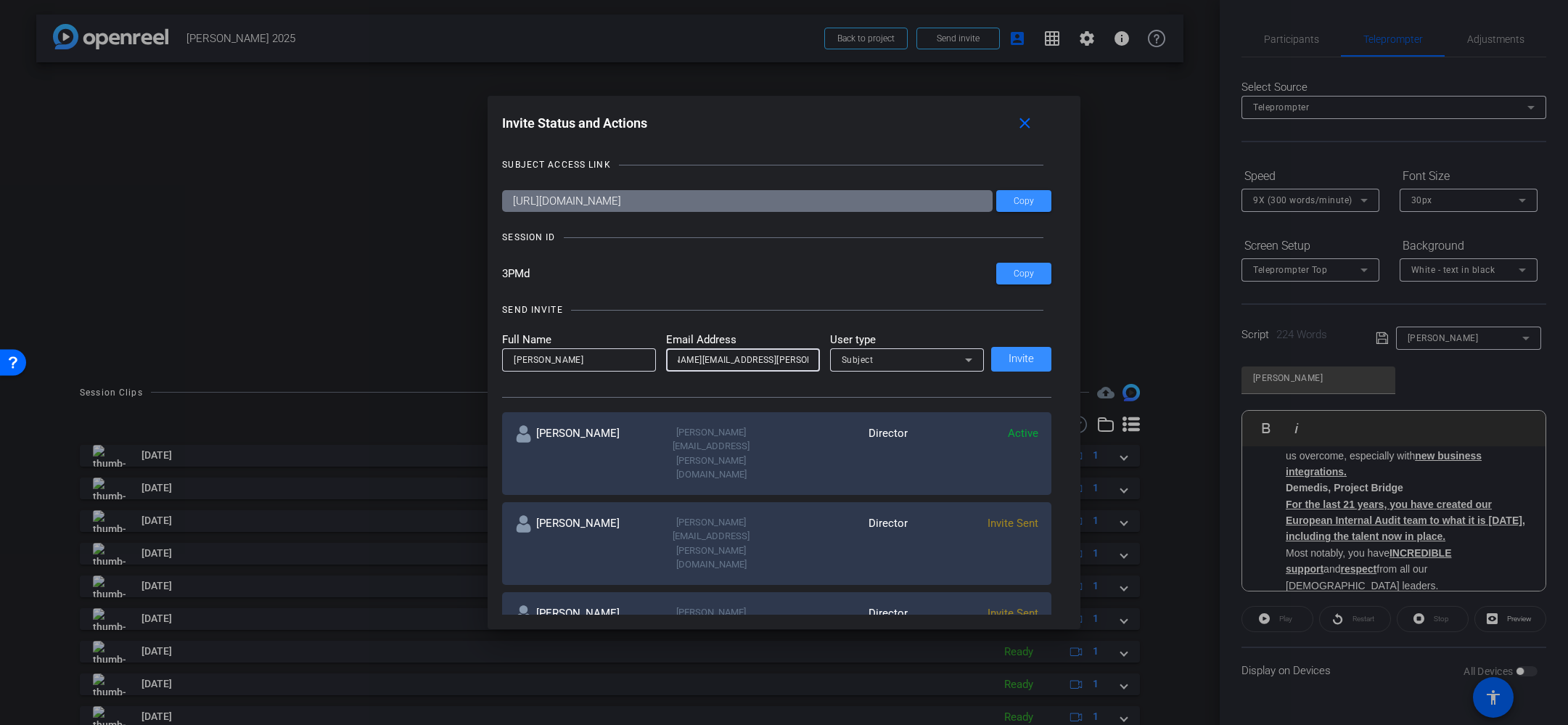
click at [868, 359] on span "Subject" at bounding box center [858, 360] width 32 height 10
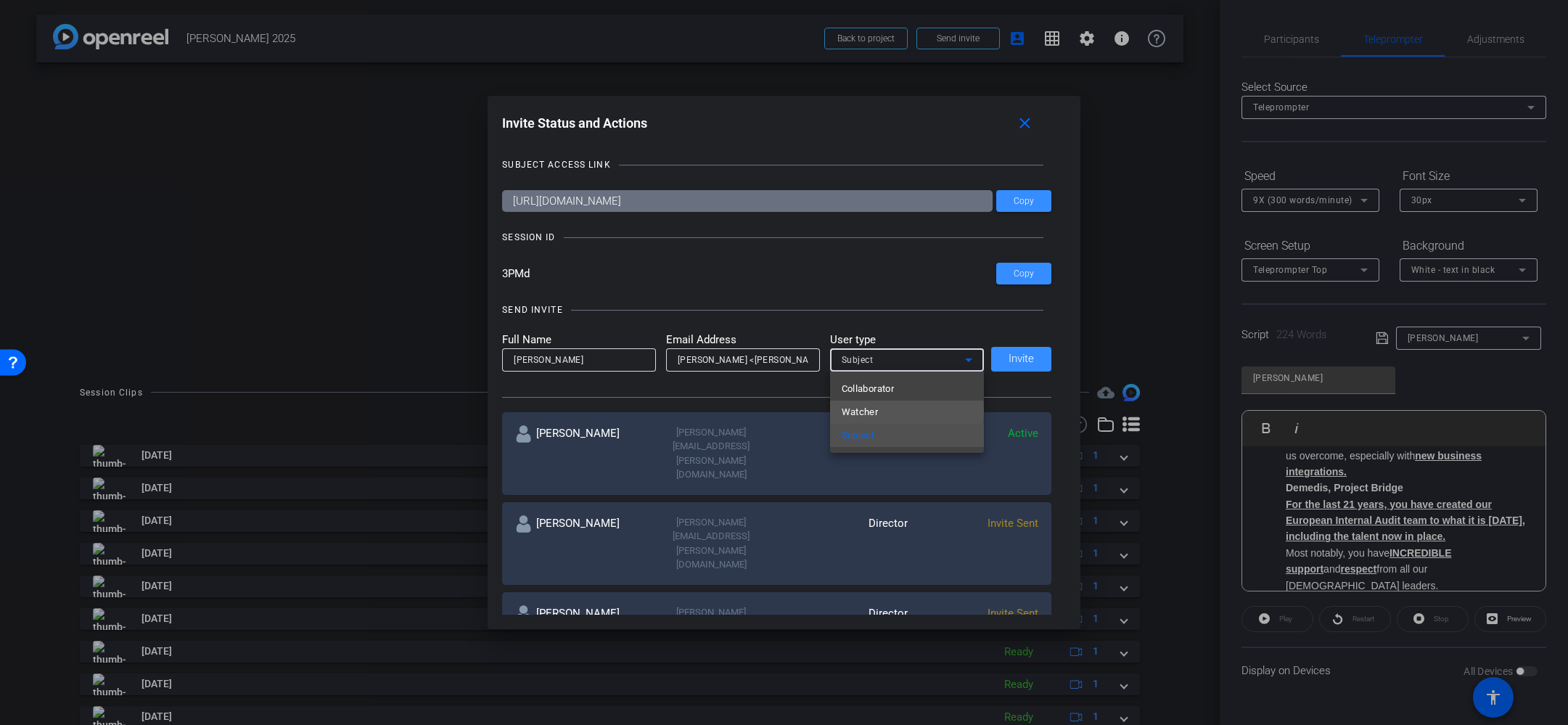
click at [863, 411] on span "Watcher" at bounding box center [860, 412] width 37 height 18
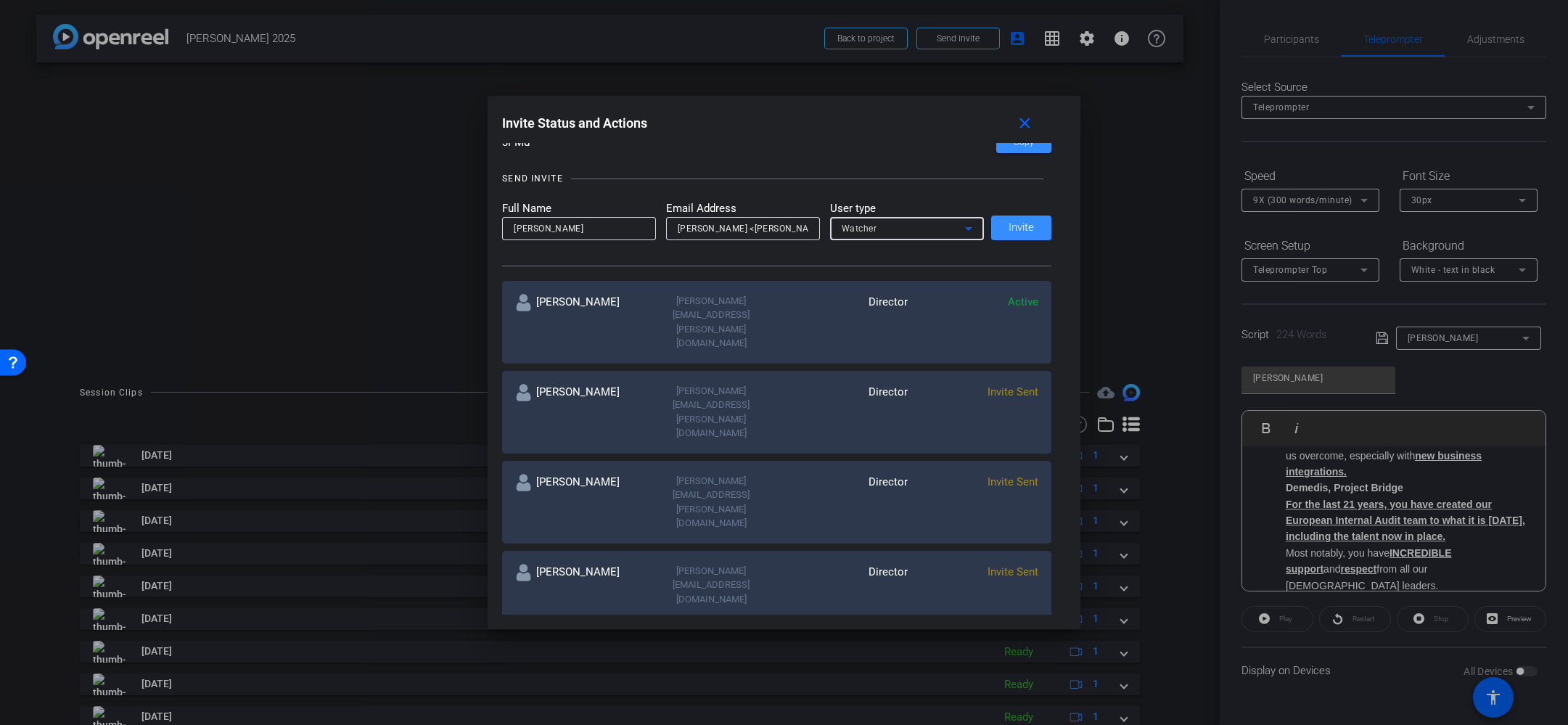
scroll to position [88, 0]
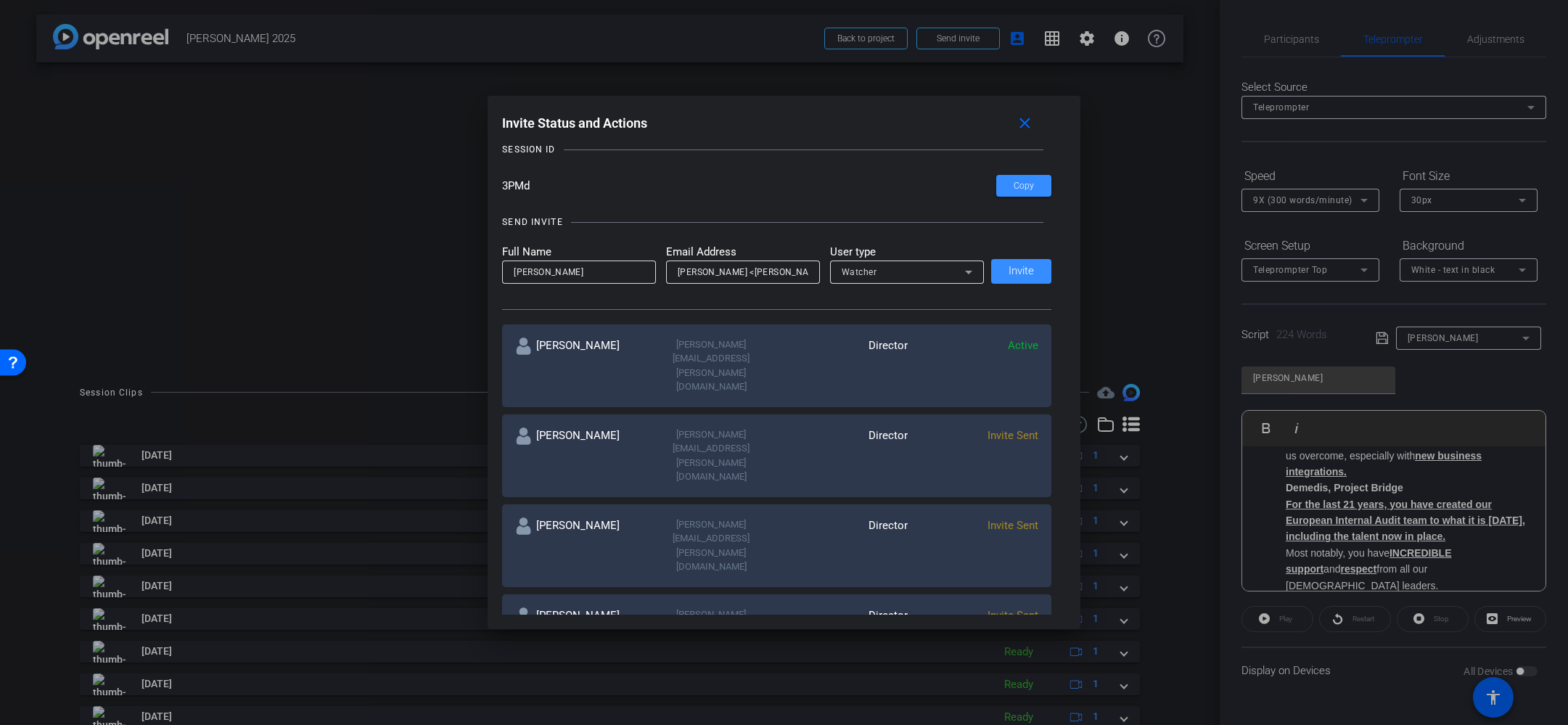
click at [1010, 274] on div "Full Name Tim Email Address Vassilakos, Timothy <Timothy.Vassilakos@henryschein…" at bounding box center [777, 264] width 550 height 40
click at [1018, 274] on div "Full Name Tim Email Address Vassilakos, Timothy <Timothy.Vassilakos@henryschein…" at bounding box center [777, 264] width 550 height 40
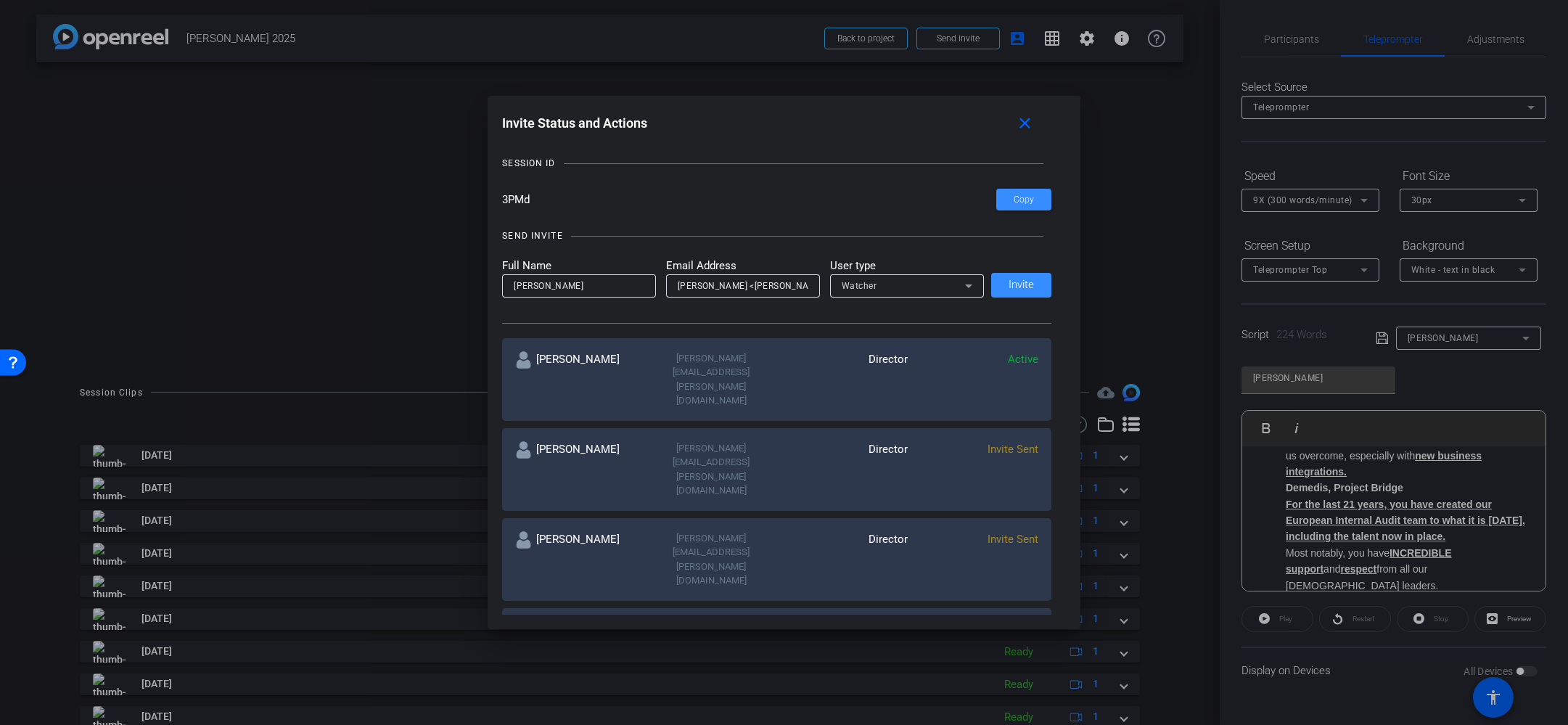
scroll to position [73, 0]
drag, startPoint x: 1003, startPoint y: 256, endPoint x: 1013, endPoint y: 274, distance: 20.6
click at [1004, 256] on div "SEND INVITE Full Name Tim Email Address Vassilakos, Timothy <Timothy.Vassilakos…" at bounding box center [777, 270] width 550 height 109
click at [1013, 288] on div "Full Name Tim Email Address Vassilakos, Timothy <Timothy.Vassilakos@henryschein…" at bounding box center [777, 279] width 550 height 40
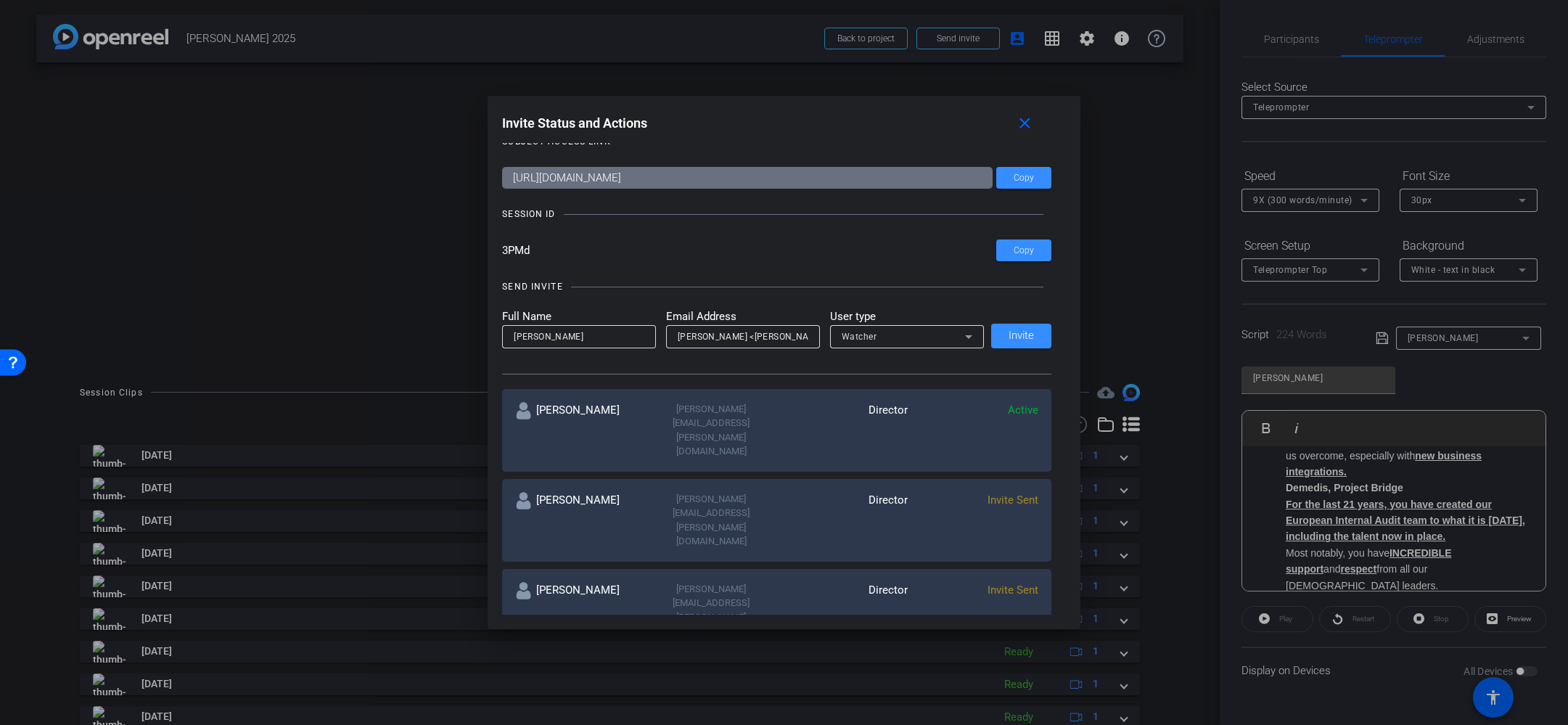
scroll to position [0, 0]
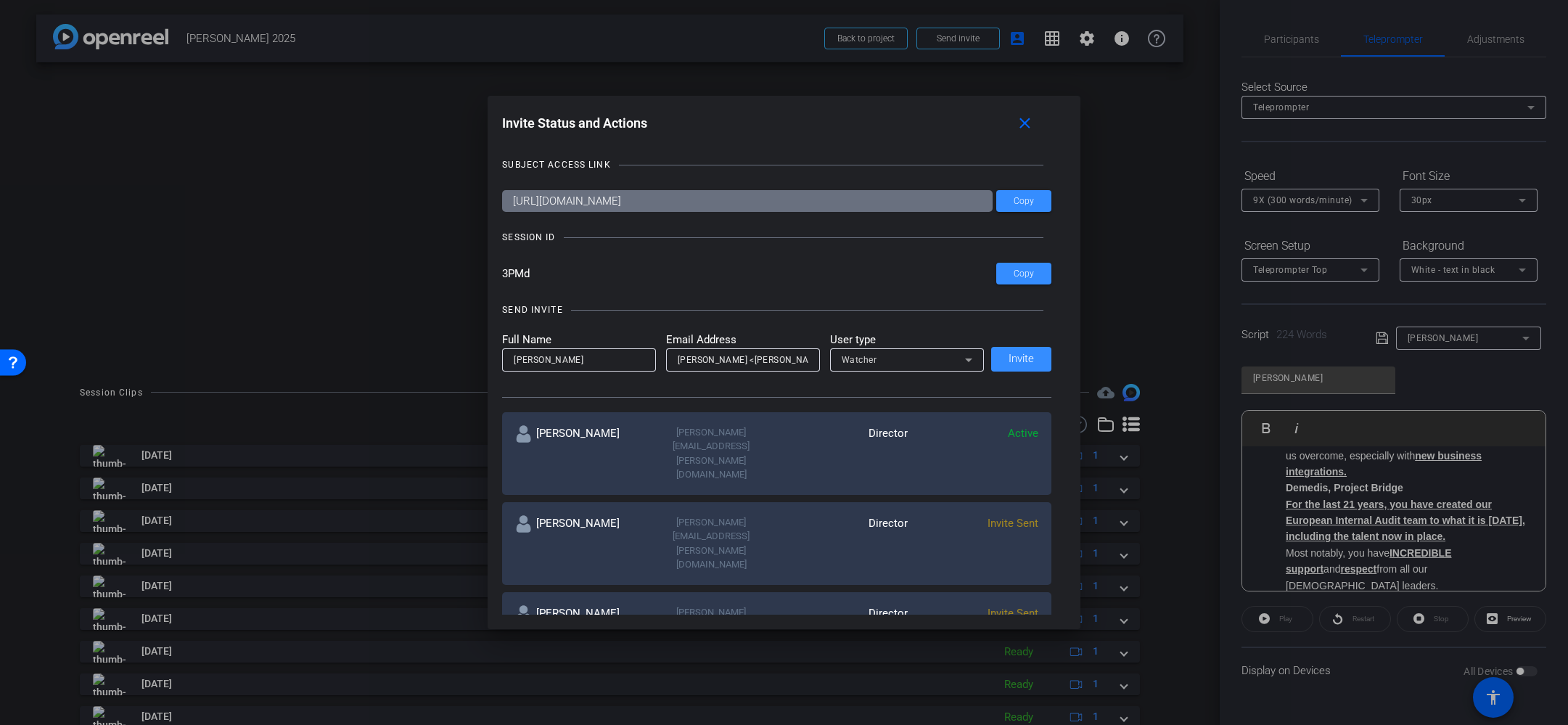
click at [1011, 361] on div "Full Name Tim Email Address Vassilakos, Timothy <Timothy.Vassilakos@henryschein…" at bounding box center [777, 352] width 550 height 40
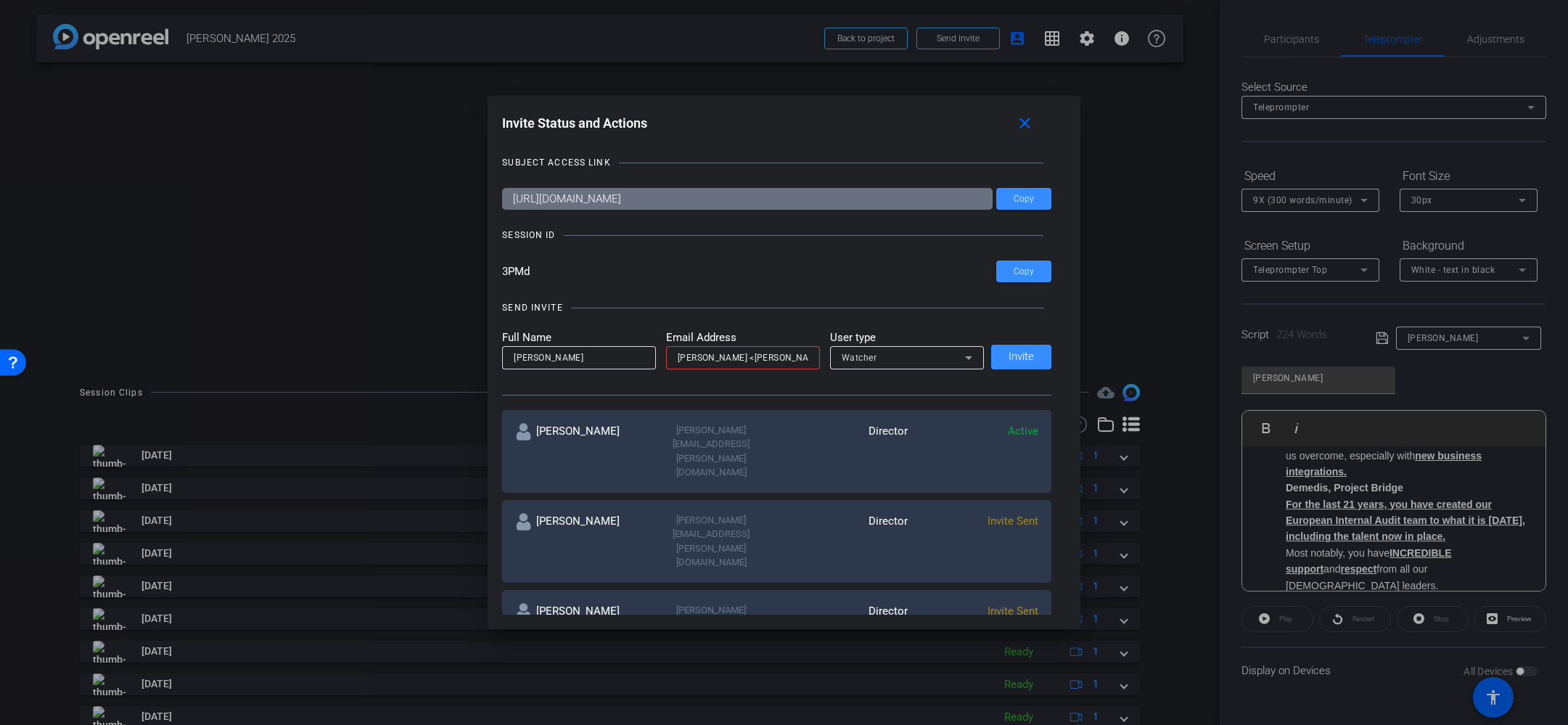
click at [766, 357] on input "Vassilakos, Timothy <Timothy.Vassilakos@henryschein.com>" at bounding box center [743, 357] width 130 height 18
type input "Timothy.Vassilakos@henryschein.com>"
click at [1029, 362] on div "Full Name Tim Email Address Timothy.Vassilakos@henryschein.com> User type Watch…" at bounding box center [777, 349] width 550 height 40
click at [1019, 360] on div "Full Name Tim Email Address Timothy.Vassilakos@henryschein.com> User type Watch…" at bounding box center [777, 349] width 550 height 40
click at [1026, 128] on mat-icon "close" at bounding box center [1025, 124] width 18 height 18
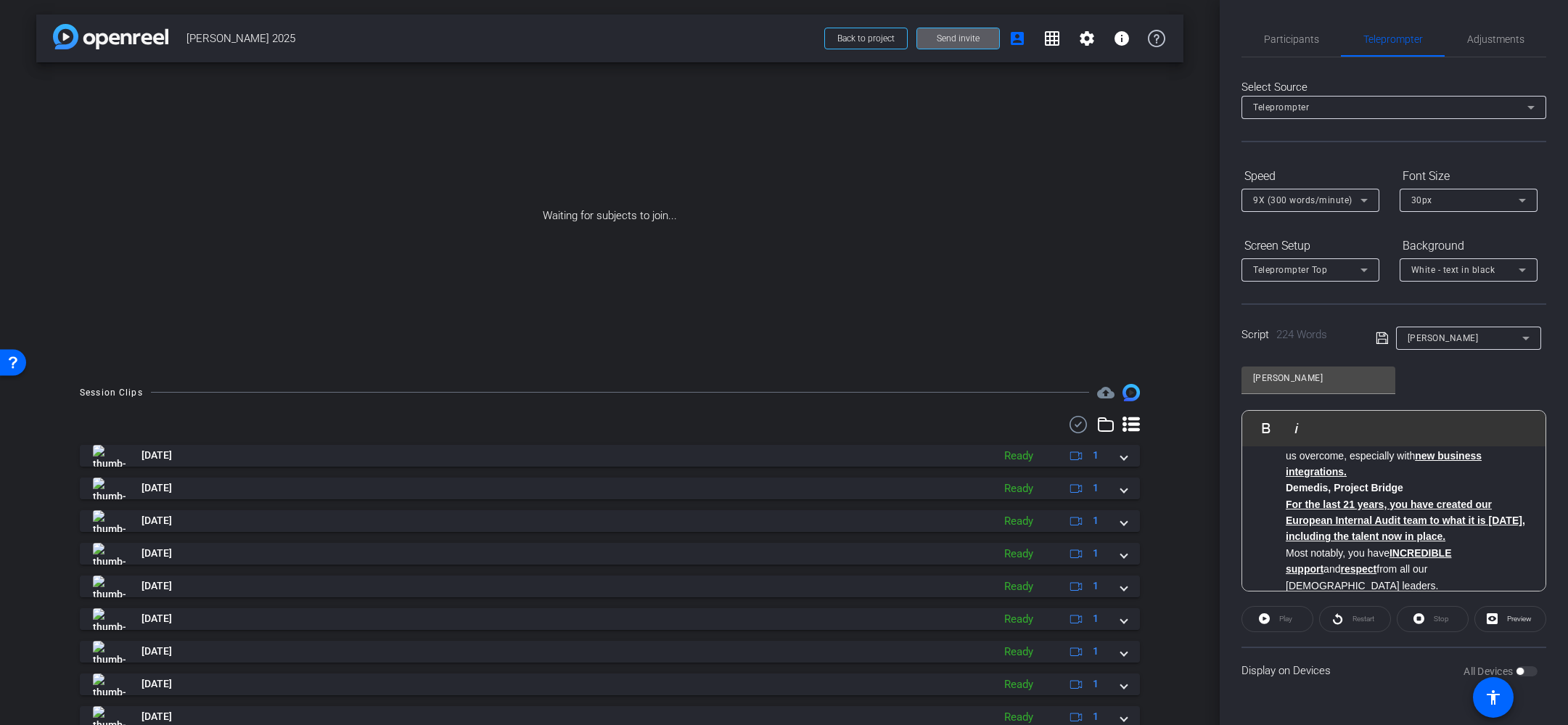
click at [946, 39] on span "Send invite" at bounding box center [958, 38] width 43 height 12
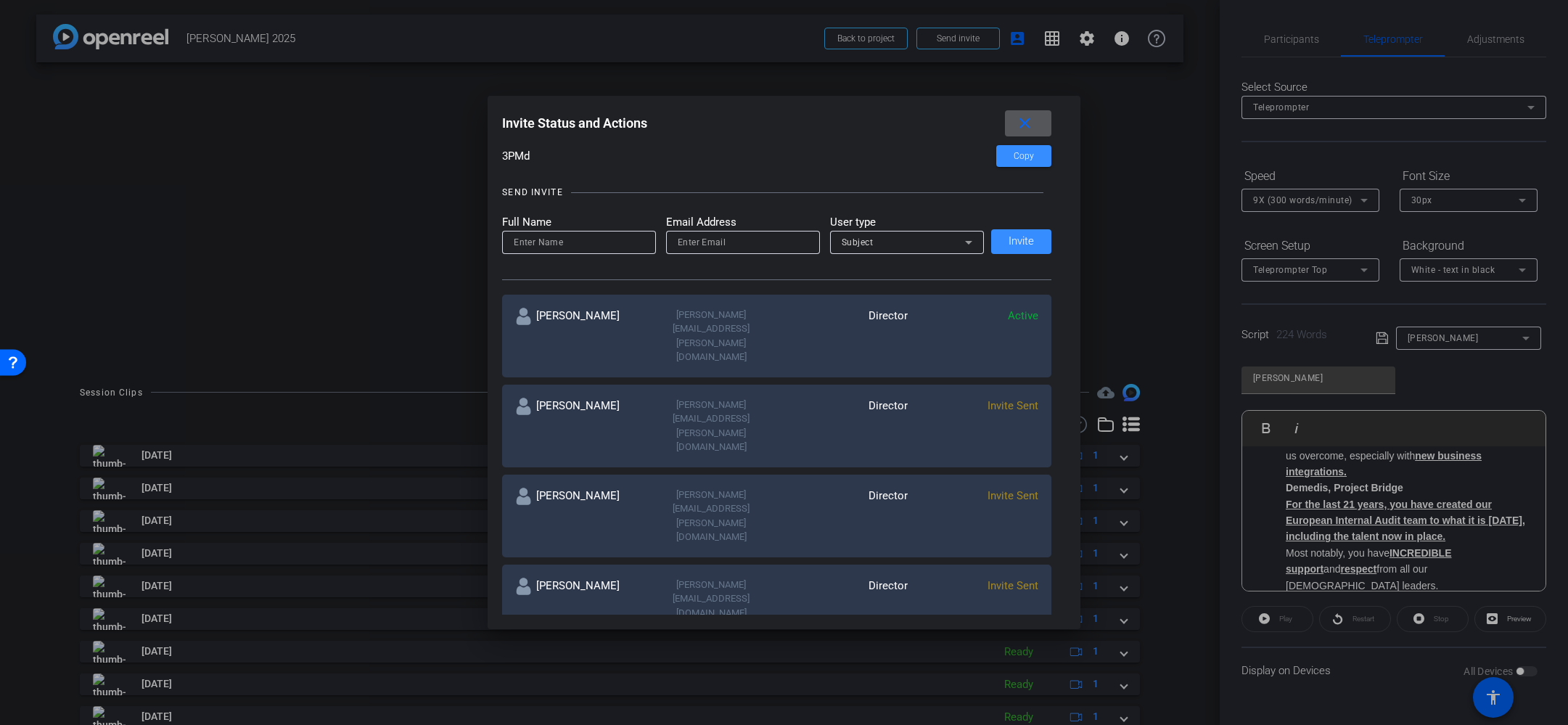
scroll to position [115, 0]
click at [554, 249] on input at bounding box center [579, 244] width 130 height 18
type input "t"
type input "Tim"
click at [677, 244] on input "email" at bounding box center [743, 244] width 130 height 18
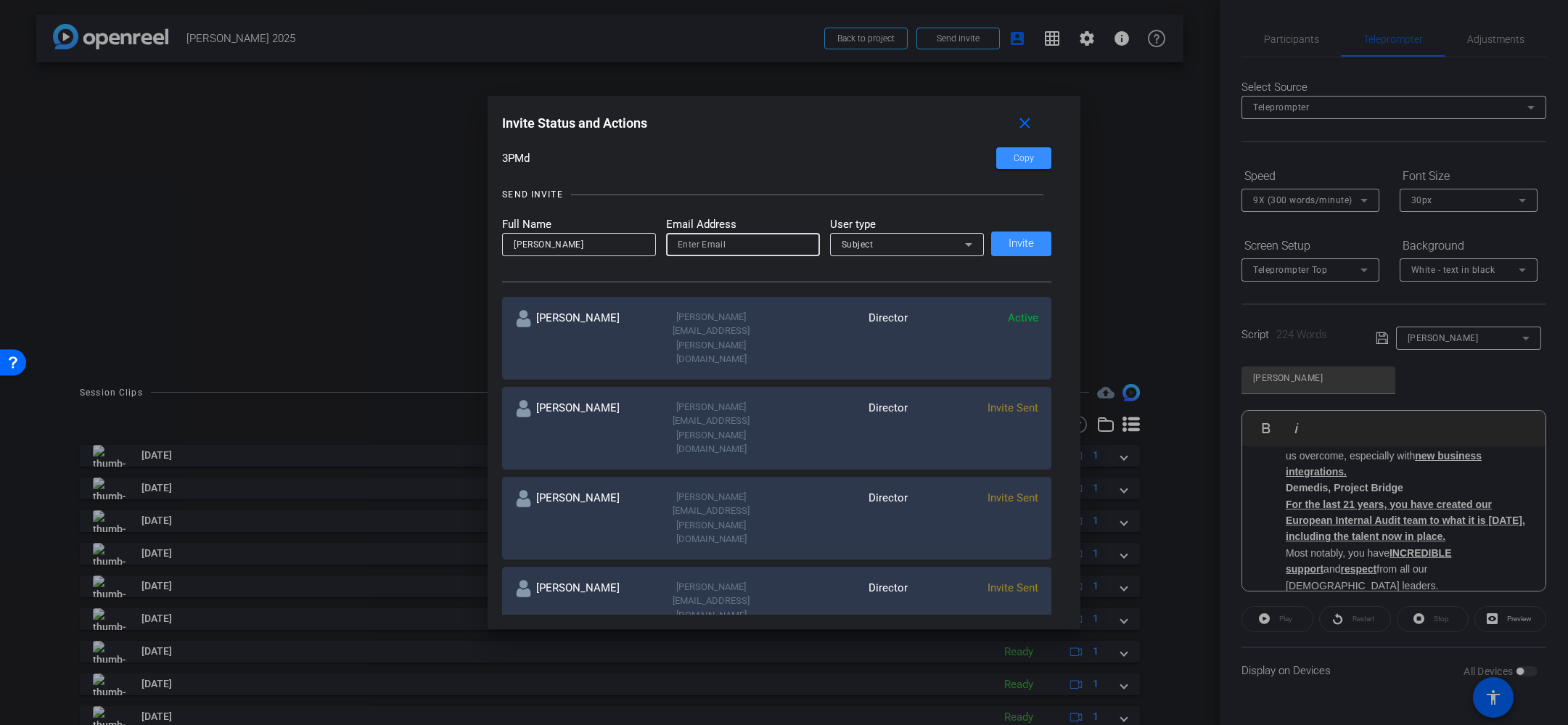
paste input "Vassilakos, Timothy <Timothy.Vassilakos@henryschein.com>"
drag, startPoint x: 713, startPoint y: 244, endPoint x: 614, endPoint y: 241, distance: 99.0
click at [614, 241] on form "Full Name Tim Email Address Vassilakos, Timothy <Timothy.Vassilakos@henryschein…" at bounding box center [743, 236] width 482 height 40
click at [768, 244] on input "Vassilakos, Timothy <Timothy.Vassilakos@henryschein.com>" at bounding box center [743, 244] width 130 height 18
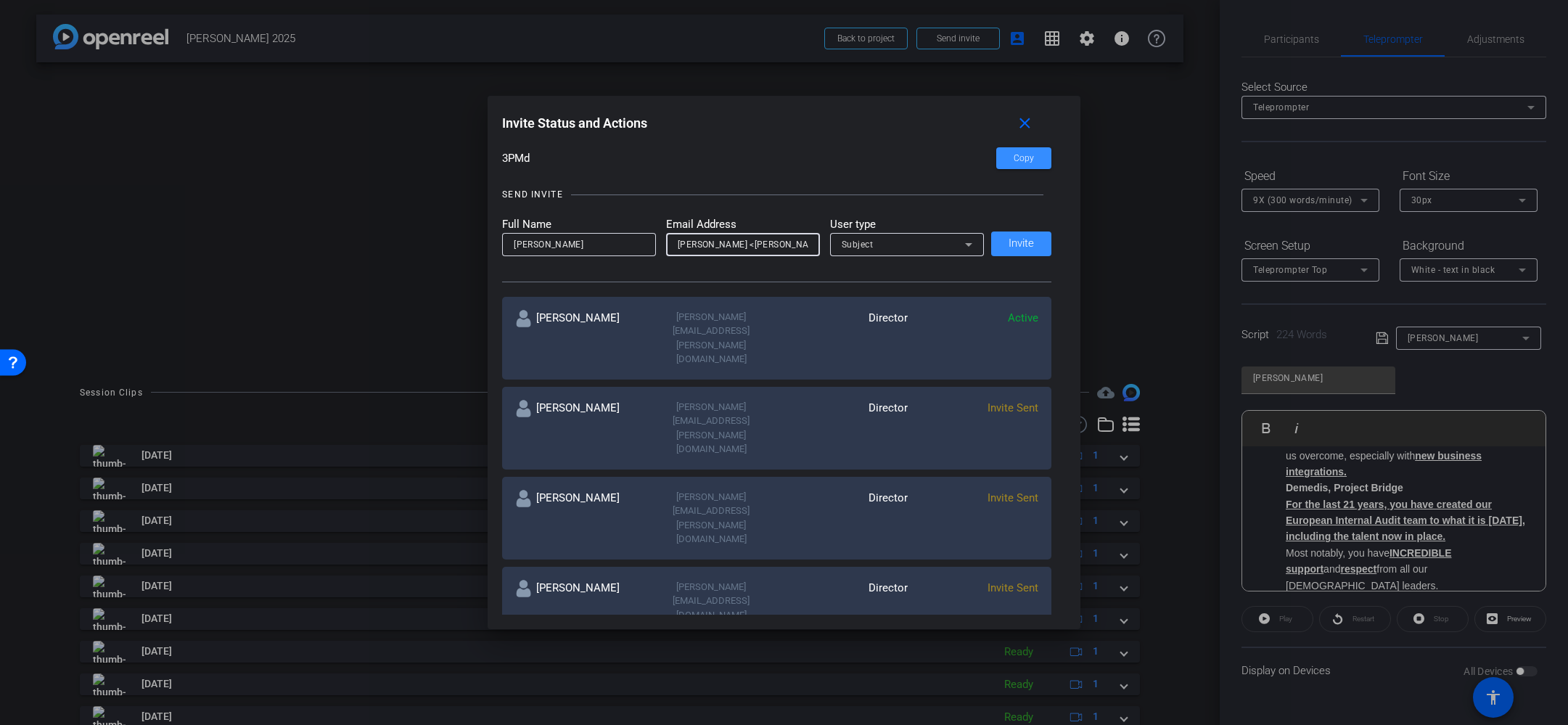
drag, startPoint x: 738, startPoint y: 246, endPoint x: 652, endPoint y: 246, distance: 86.0
click at [652, 246] on form "Full Name Tim Email Address Vassilakos, Timothy <Timothy.Vassilakos@henryschein…" at bounding box center [743, 236] width 482 height 40
drag, startPoint x: 772, startPoint y: 245, endPoint x: 845, endPoint y: 243, distance: 73.0
click at [845, 243] on form "Full Name Tim Email Address Timothy.Vassilakos@henryschein.com> User type Subje…" at bounding box center [743, 236] width 482 height 40
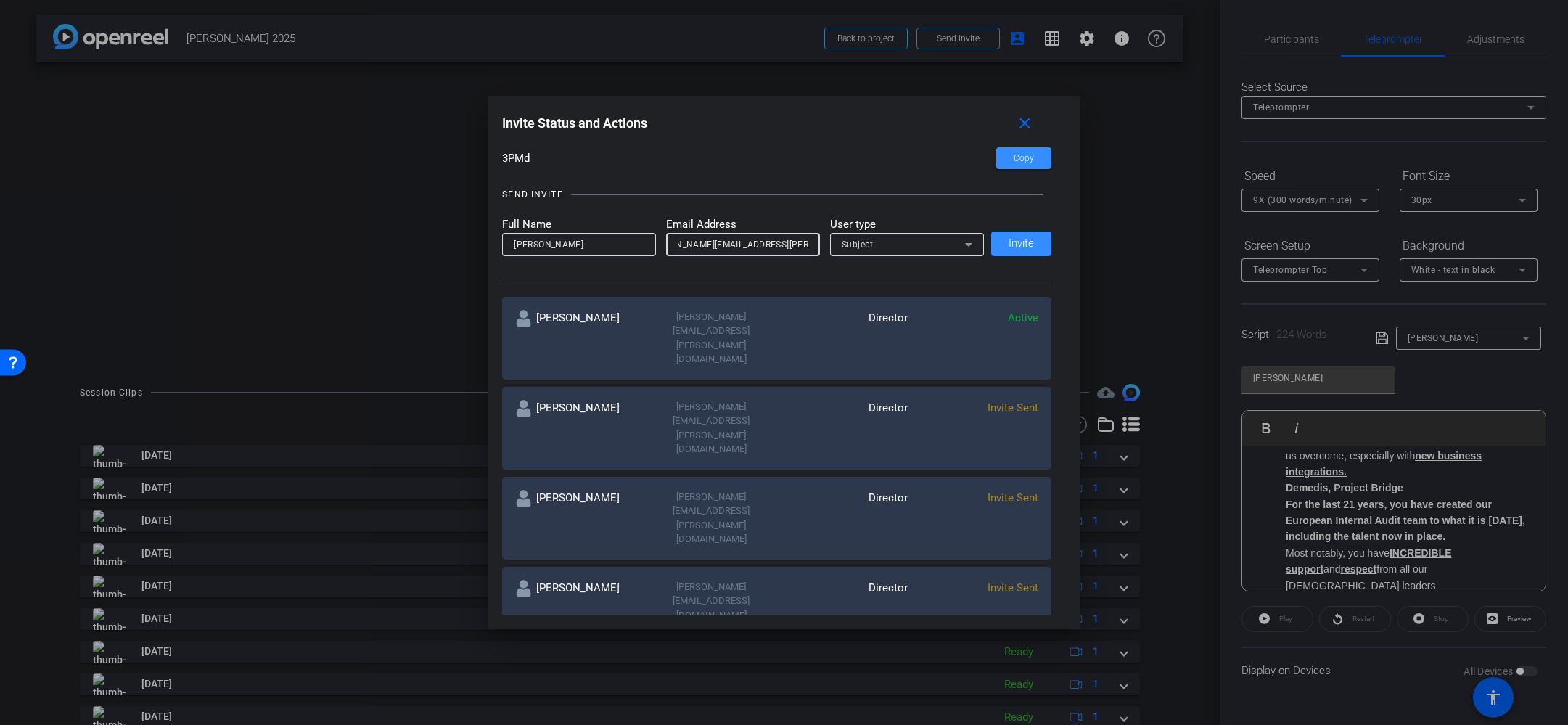
drag, startPoint x: 805, startPoint y: 244, endPoint x: 812, endPoint y: 250, distance: 9.2
click at [806, 245] on input "Timothy.Vassilakos@henryschein.com>" at bounding box center [743, 244] width 130 height 18
type input "Timothy.Vassilakos@henryschein.com"
click at [865, 244] on span "Subject" at bounding box center [858, 245] width 32 height 10
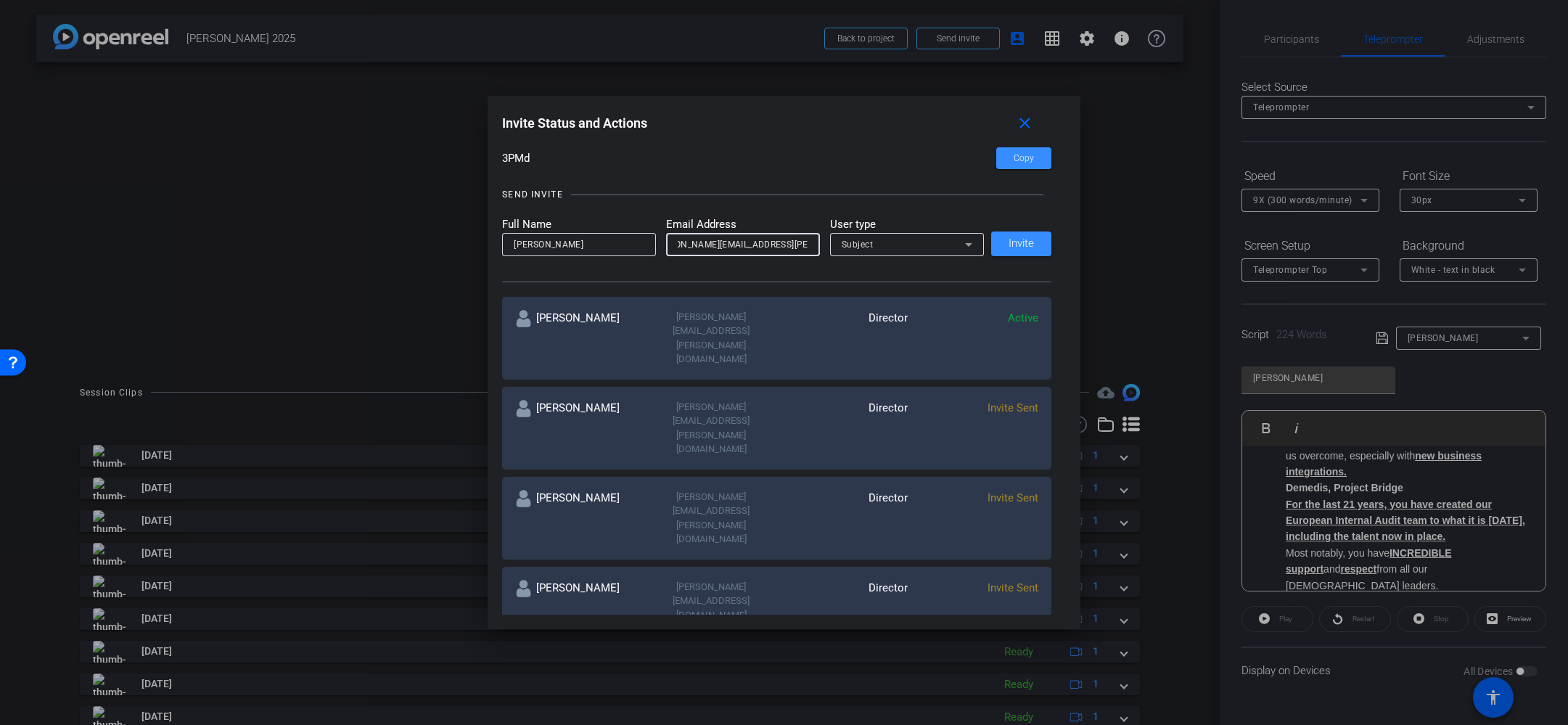
scroll to position [0, 0]
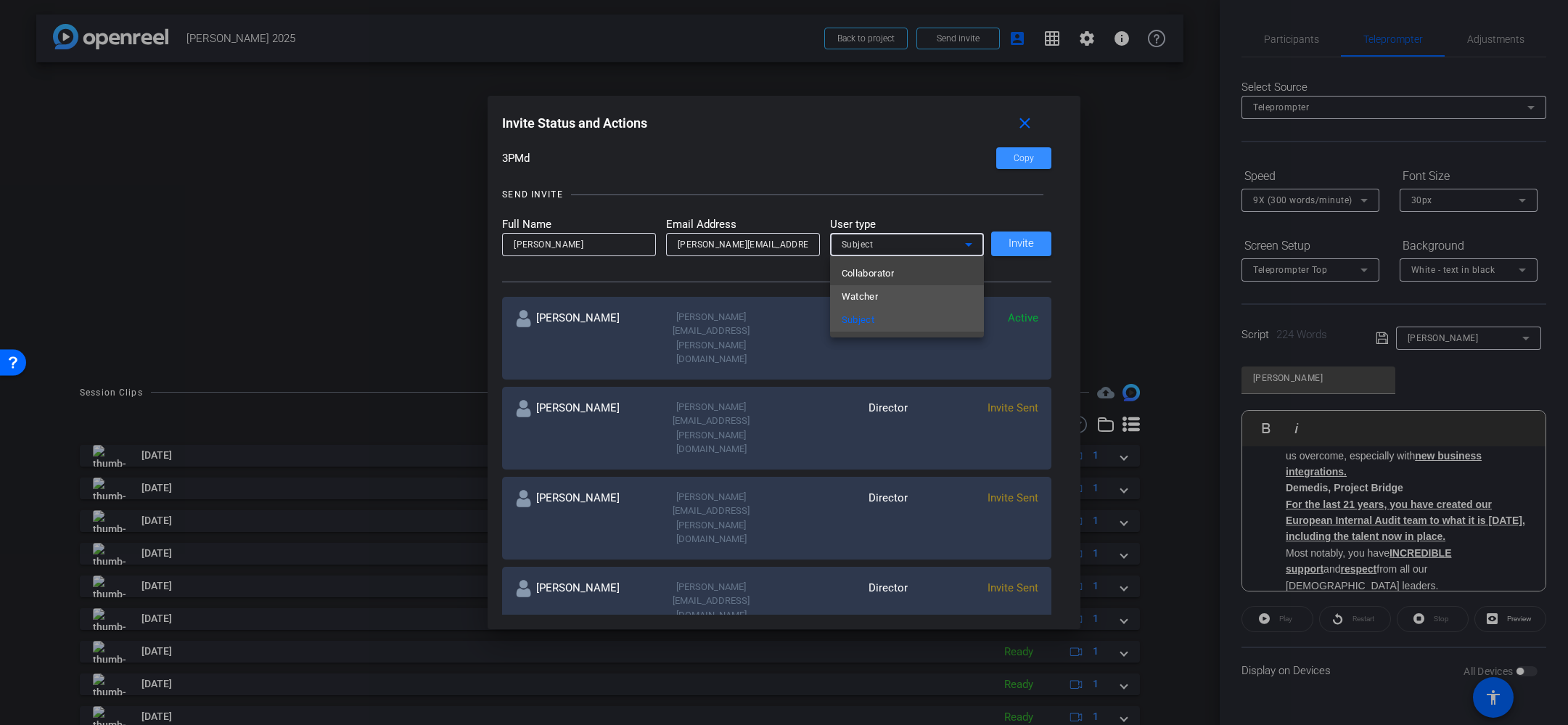
click at [859, 292] on span "Watcher" at bounding box center [860, 297] width 37 height 18
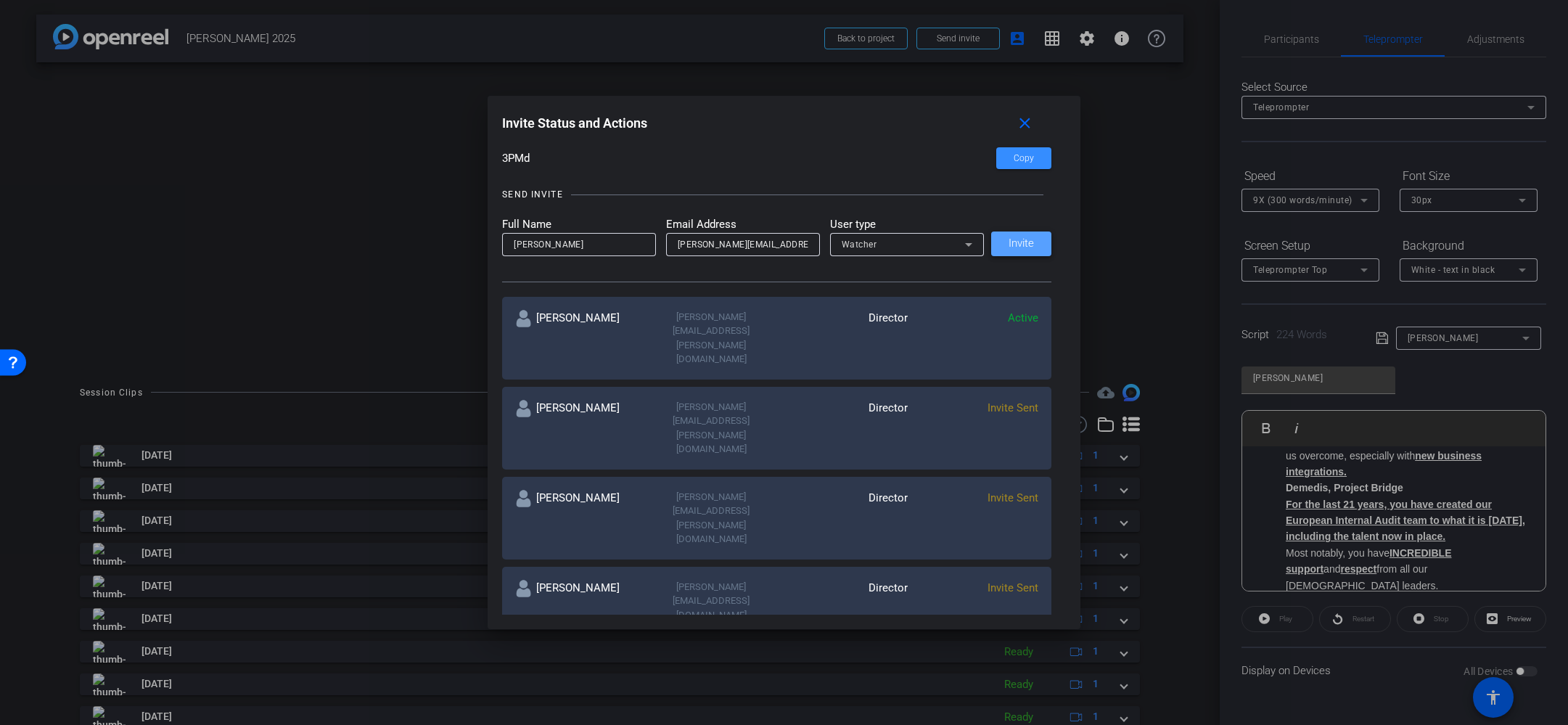
click at [1028, 243] on span "Invite" at bounding box center [1022, 243] width 25 height 11
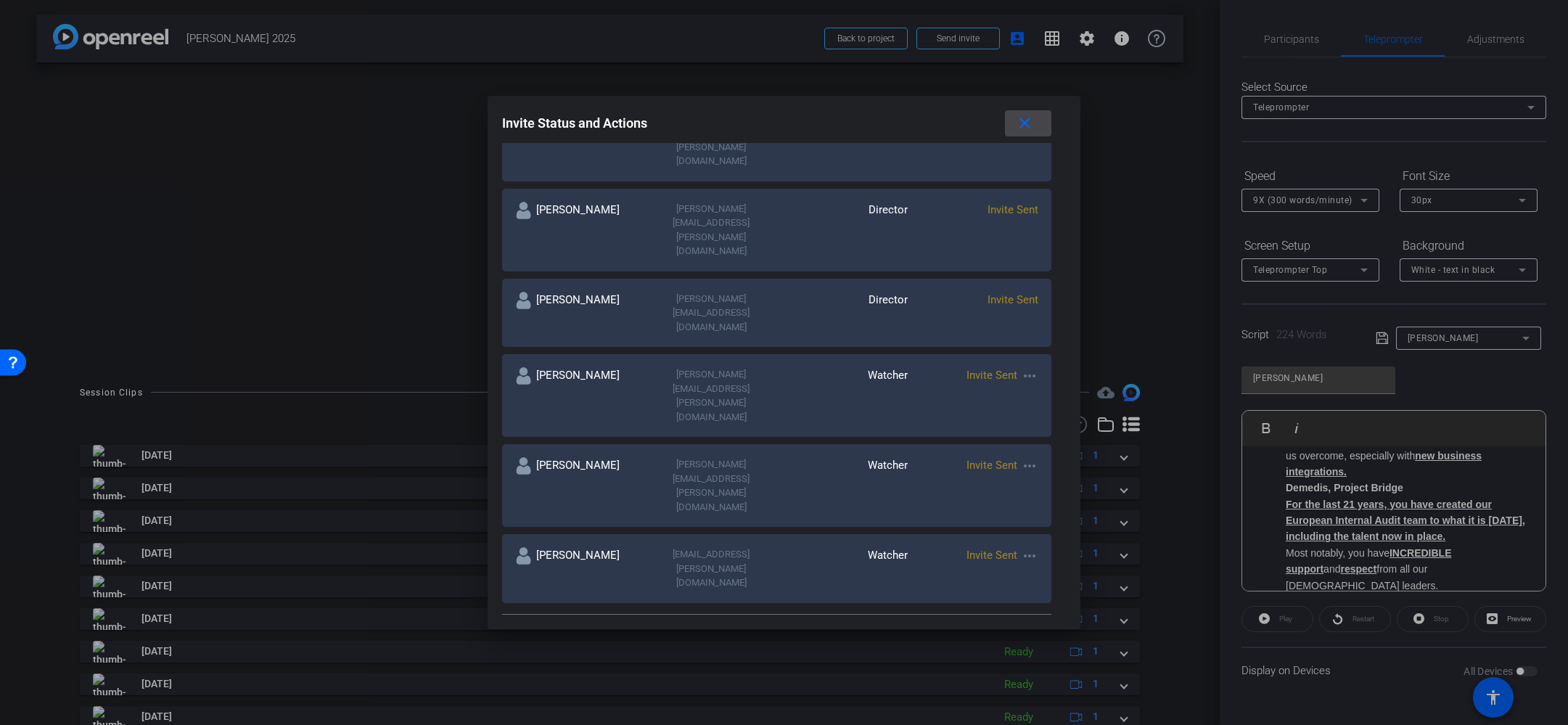
click at [1022, 124] on mat-icon "close" at bounding box center [1025, 124] width 18 height 18
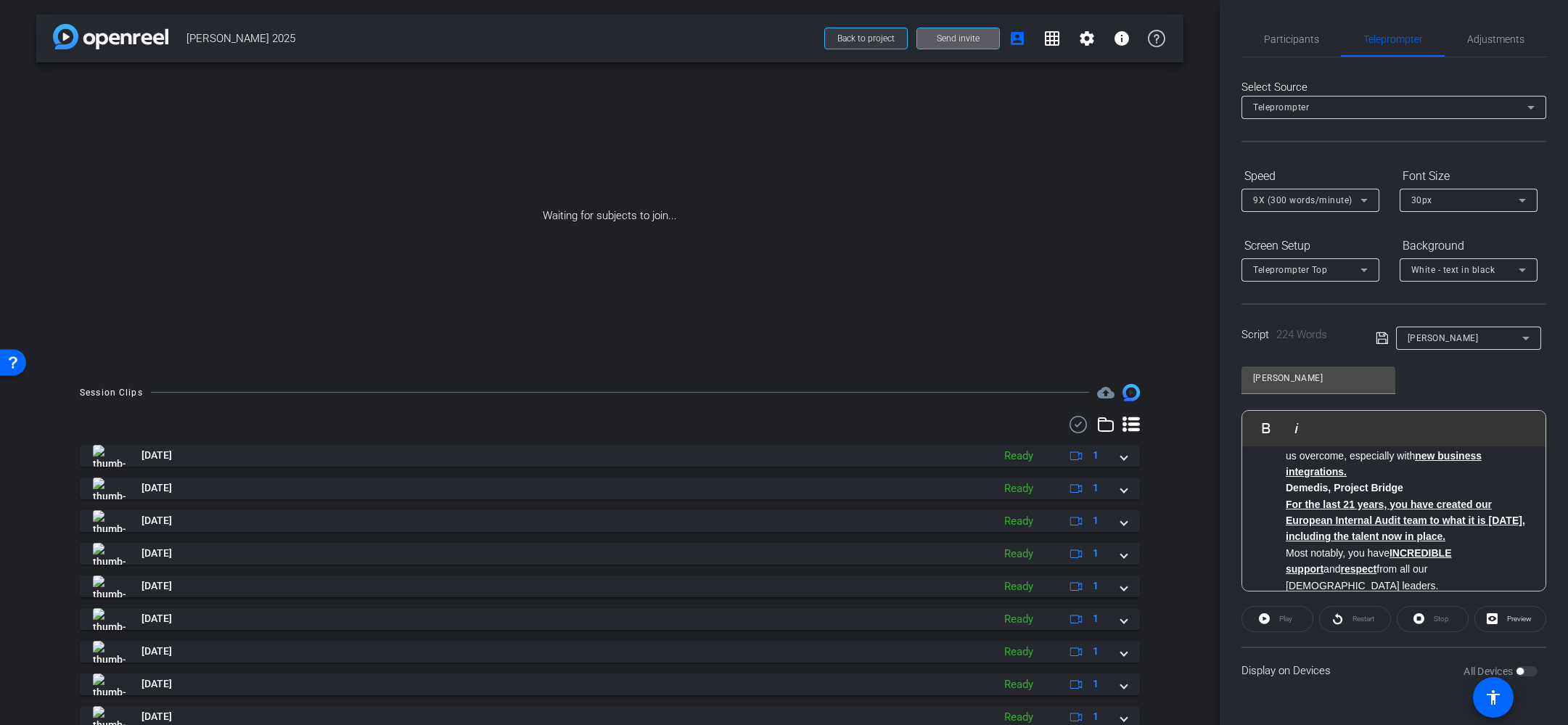
click at [835, 45] on span at bounding box center [866, 38] width 82 height 35
